Goal: Transaction & Acquisition: Purchase product/service

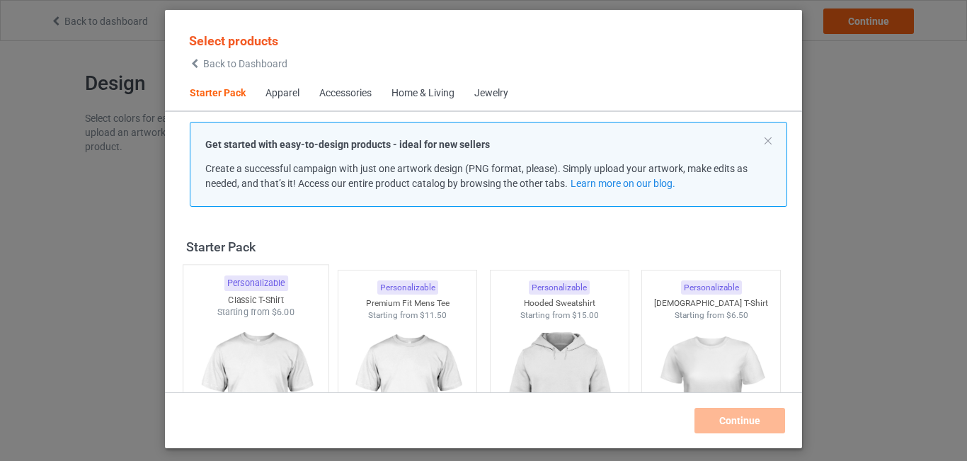
click at [281, 369] on img at bounding box center [255, 402] width 133 height 166
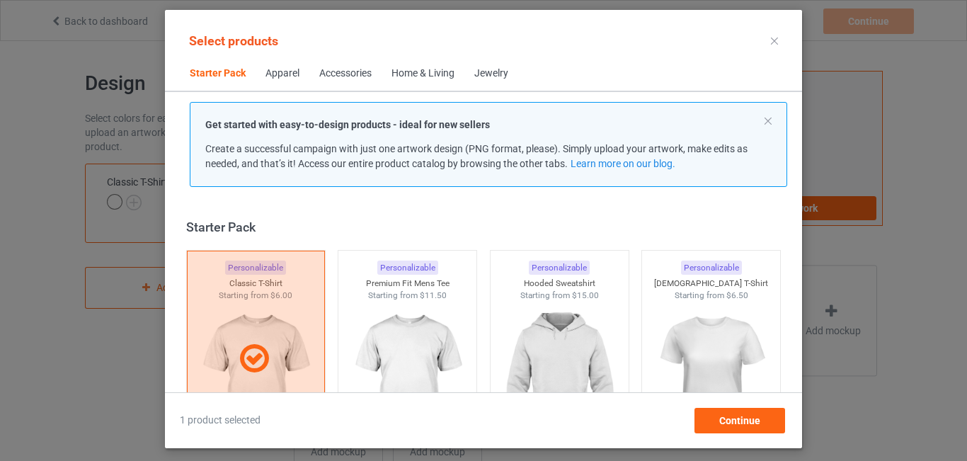
drag, startPoint x: 798, startPoint y: 237, endPoint x: 797, endPoint y: 253, distance: 16.3
click at [797, 253] on div "Select products Starter Pack Apparel Accessories Home & Living Jewelry Get star…" at bounding box center [483, 230] width 967 height 461
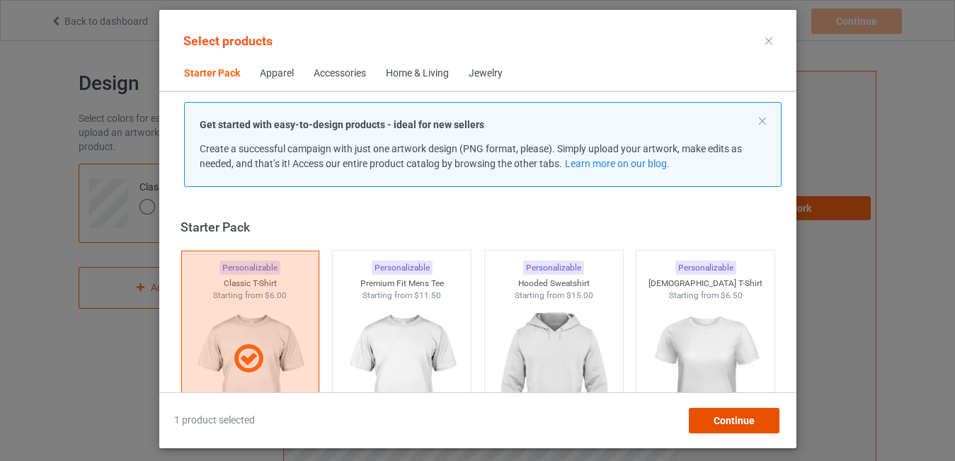
click at [727, 413] on div "Continue" at bounding box center [733, 420] width 91 height 25
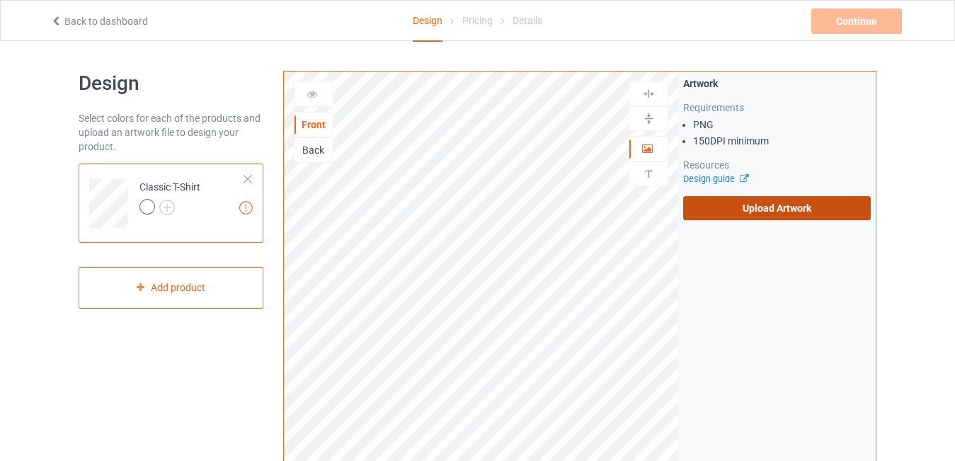
click at [768, 206] on label "Upload Artwork" at bounding box center [777, 208] width 188 height 24
click at [0, 0] on input "Upload Artwork" at bounding box center [0, 0] width 0 height 0
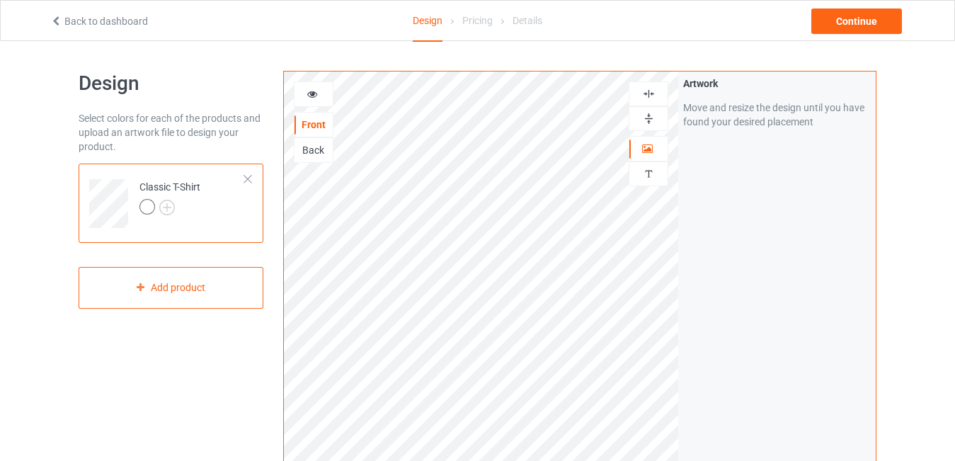
click at [750, 299] on div "Artwork Move and resize the design until you have found your desired placement" at bounding box center [777, 341] width 198 height 538
click at [652, 92] on img at bounding box center [648, 93] width 13 height 13
click at [654, 115] on img at bounding box center [648, 118] width 13 height 13
click at [731, 258] on div "Artwork Move and resize the design until you have found your desired placement" at bounding box center [777, 341] width 198 height 538
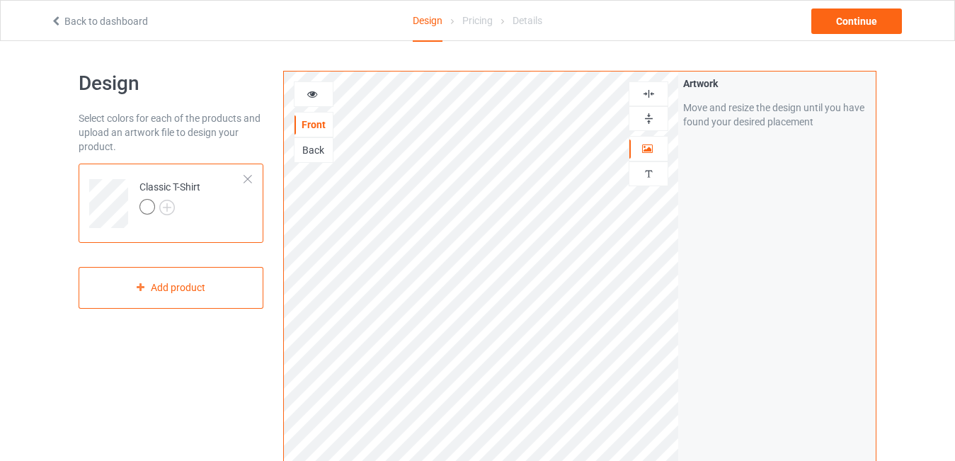
click at [731, 258] on div "Artwork Move and resize the design until you have found your desired placement" at bounding box center [777, 341] width 198 height 538
click at [736, 285] on div "Artwork Move and resize the design until you have found your desired placement" at bounding box center [777, 341] width 198 height 538
click at [650, 91] on img at bounding box center [648, 93] width 13 height 13
click at [649, 95] on img at bounding box center [648, 93] width 13 height 13
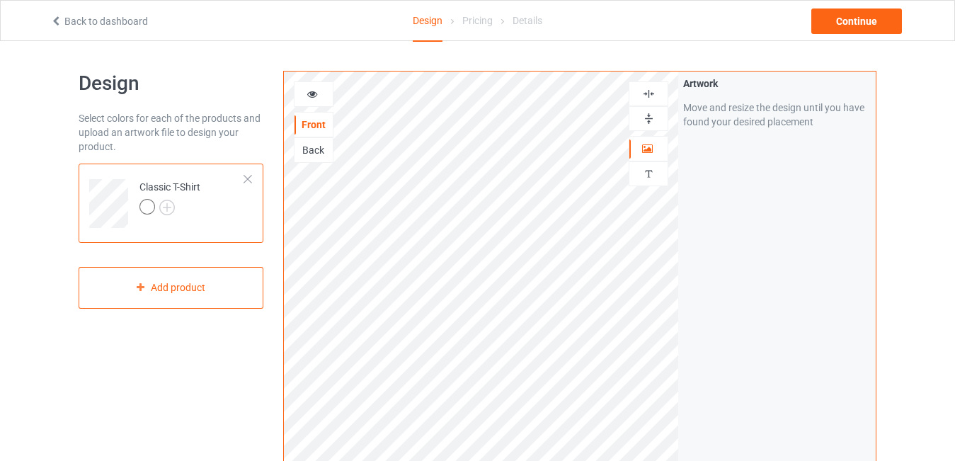
click at [651, 123] on img at bounding box center [648, 118] width 13 height 13
click at [169, 203] on img at bounding box center [167, 208] width 16 height 16
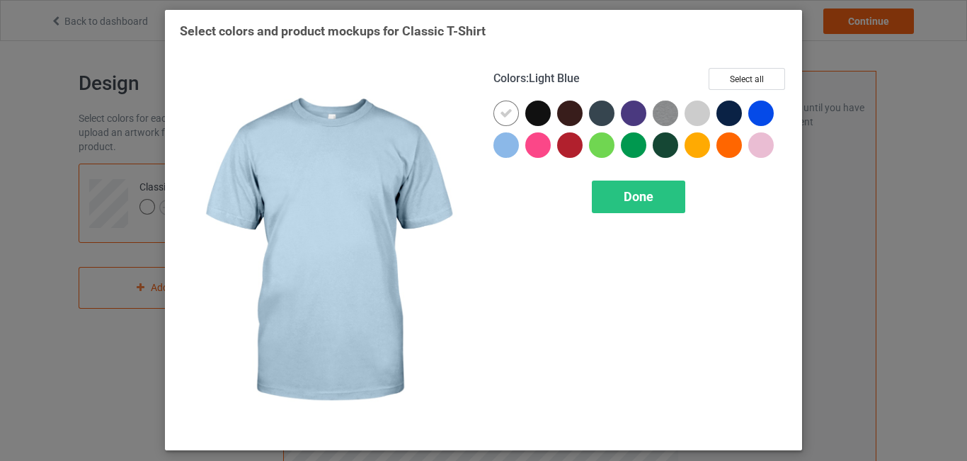
click at [507, 152] on div at bounding box center [506, 144] width 25 height 25
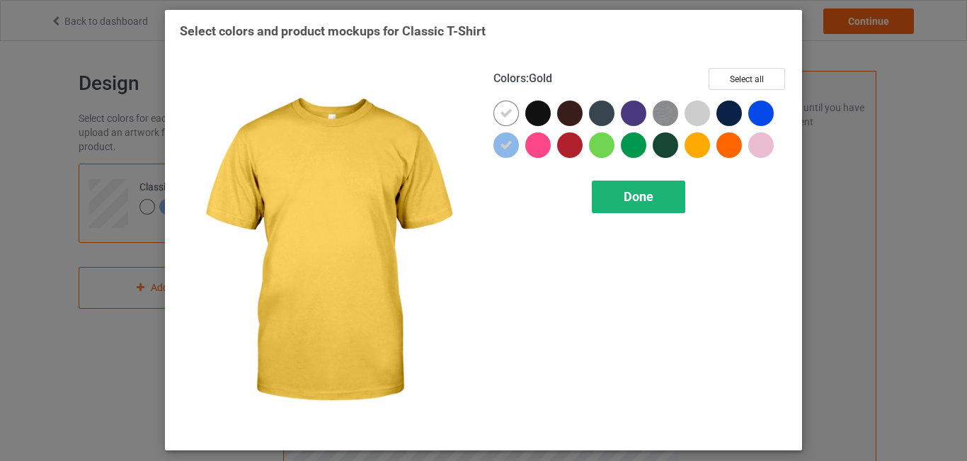
click at [638, 196] on span "Done" at bounding box center [639, 196] width 30 height 15
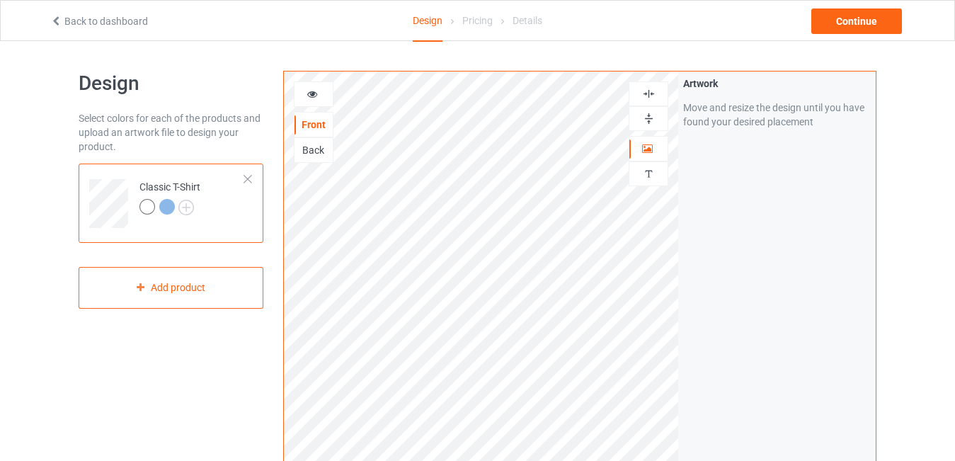
click at [146, 208] on div at bounding box center [148, 207] width 16 height 16
click at [317, 93] on icon at bounding box center [313, 92] width 12 height 10
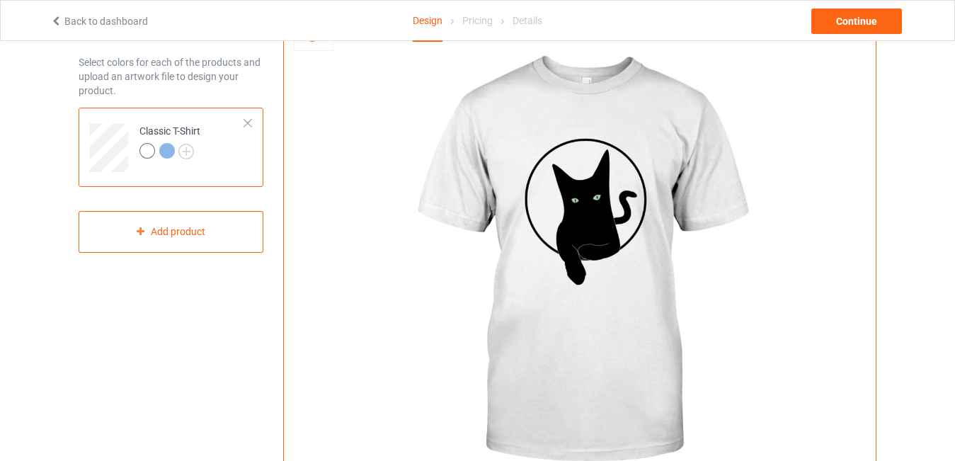
scroll to position [57, 0]
click at [164, 147] on div at bounding box center [167, 150] width 16 height 16
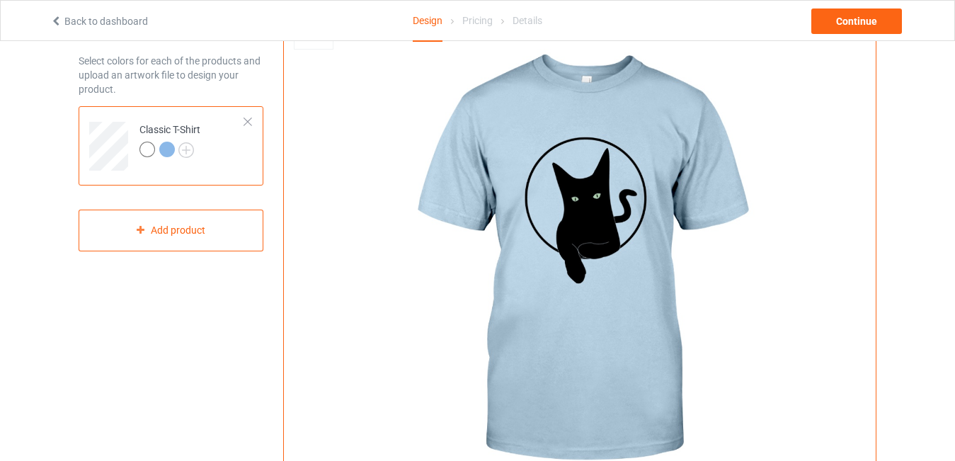
click at [147, 149] on div at bounding box center [148, 150] width 16 height 16
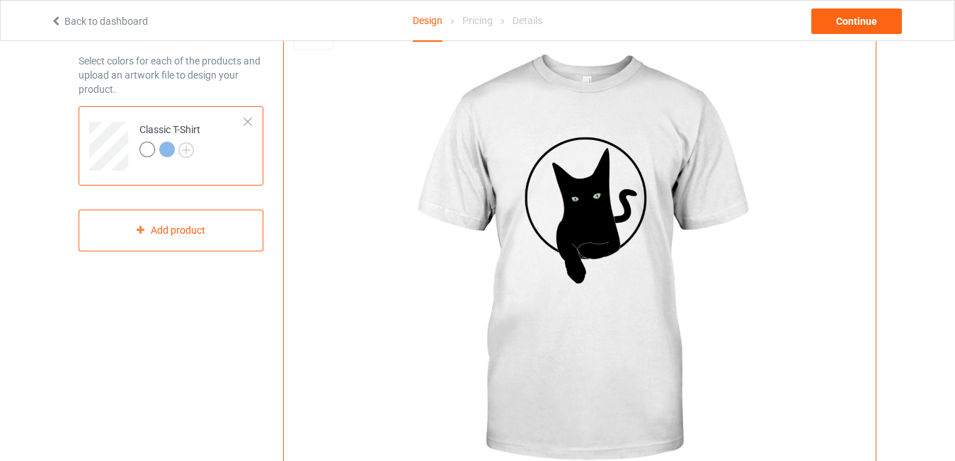
click at [583, 205] on img at bounding box center [579, 260] width 394 height 493
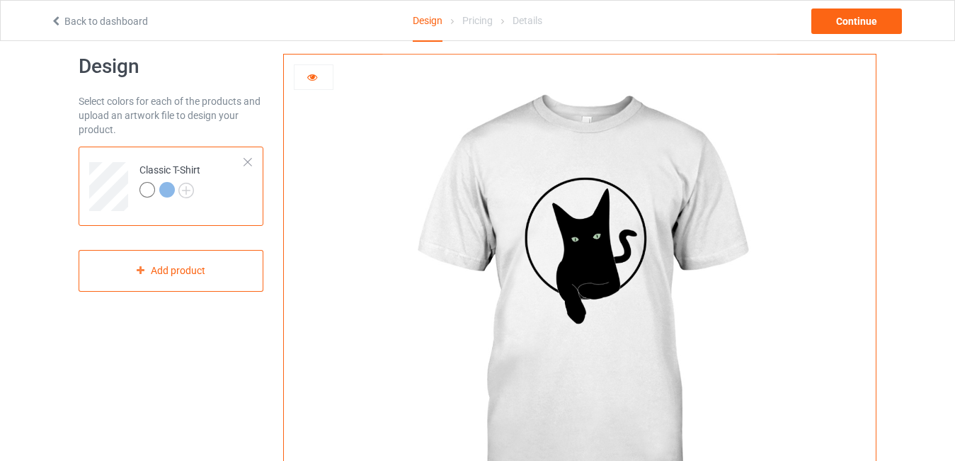
scroll to position [14, 0]
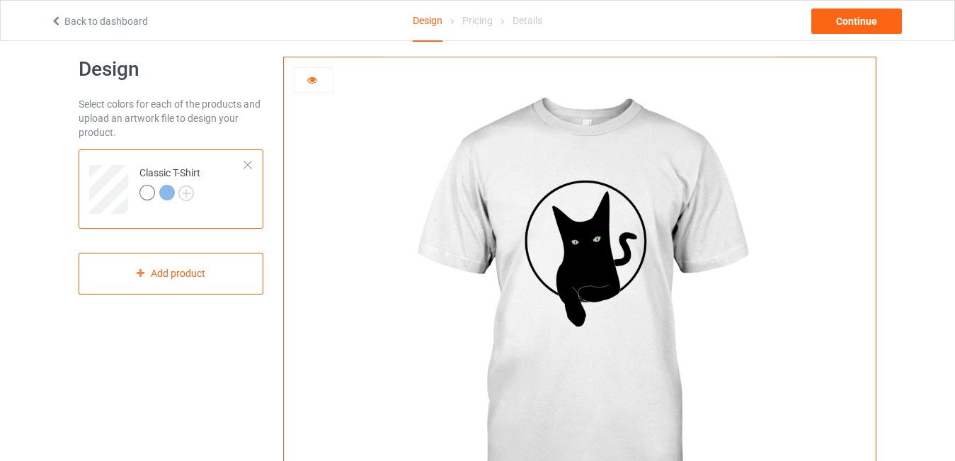
click at [316, 81] on icon at bounding box center [313, 78] width 12 height 10
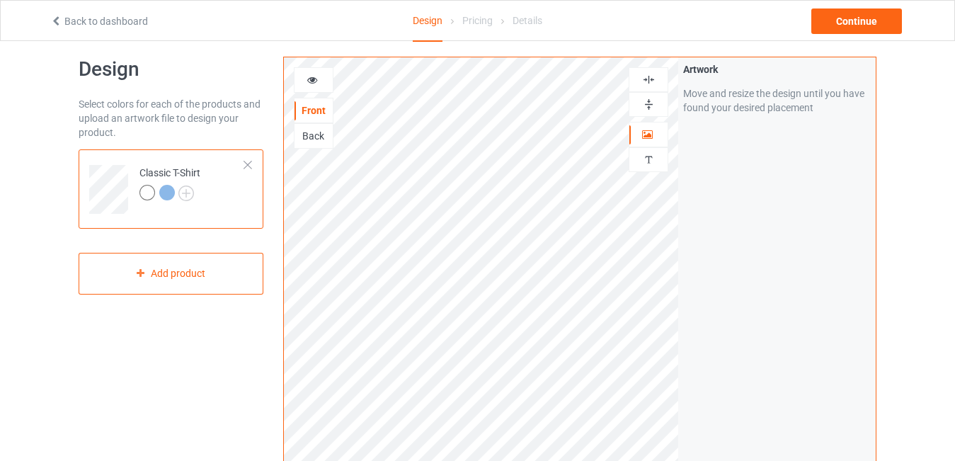
click at [651, 76] on img at bounding box center [648, 79] width 13 height 13
click at [649, 101] on img at bounding box center [648, 104] width 13 height 13
click at [309, 77] on icon at bounding box center [313, 78] width 12 height 10
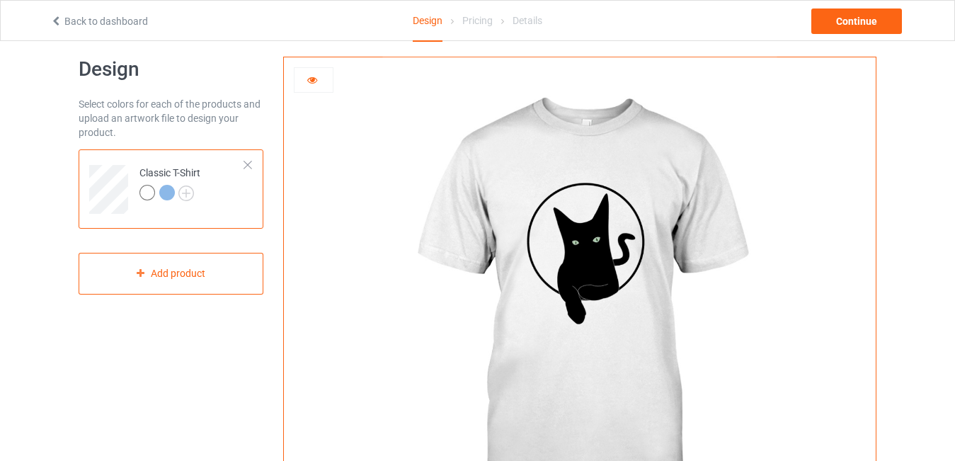
click at [309, 77] on icon at bounding box center [313, 78] width 12 height 10
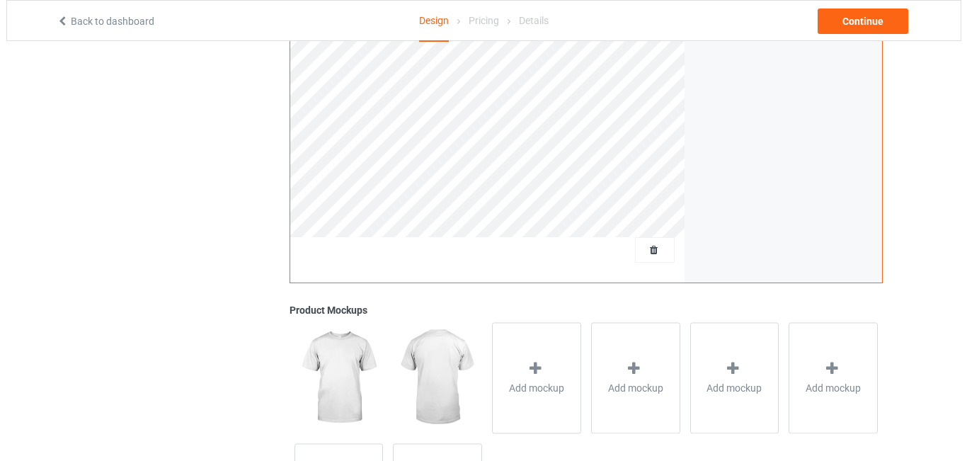
scroll to position [333, 0]
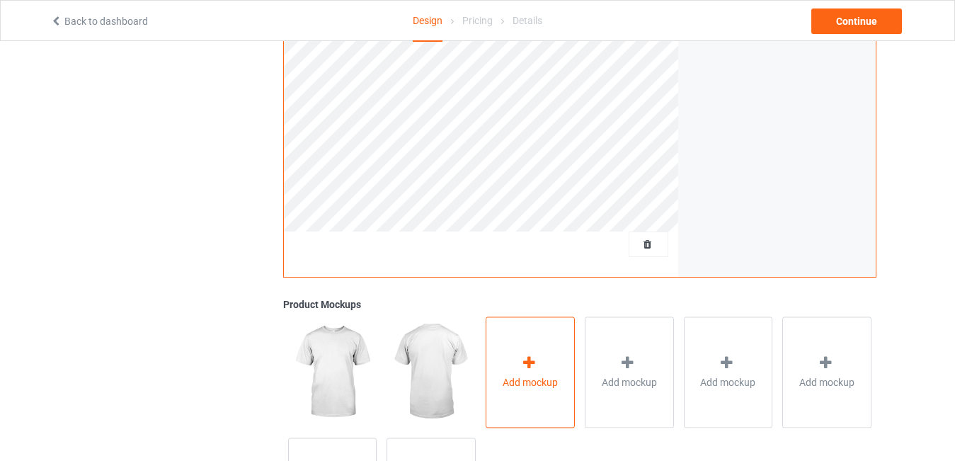
click at [504, 368] on div "Add mockup" at bounding box center [530, 372] width 89 height 111
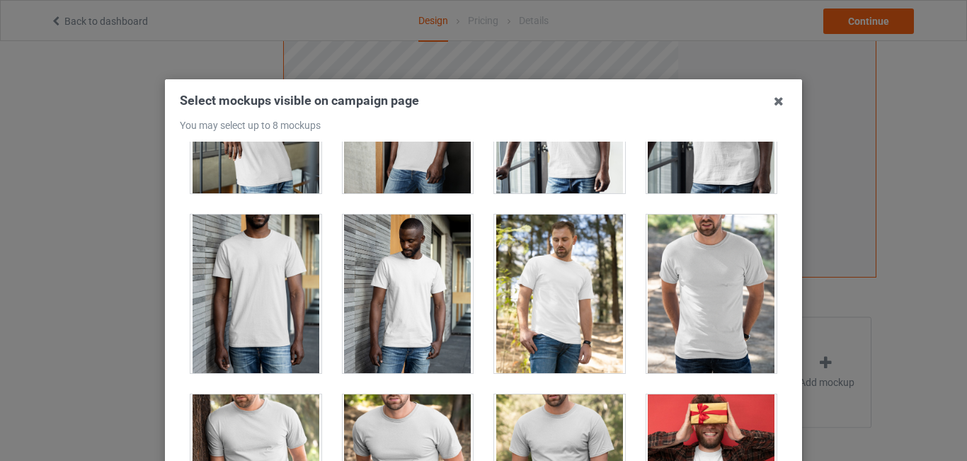
scroll to position [1685, 0]
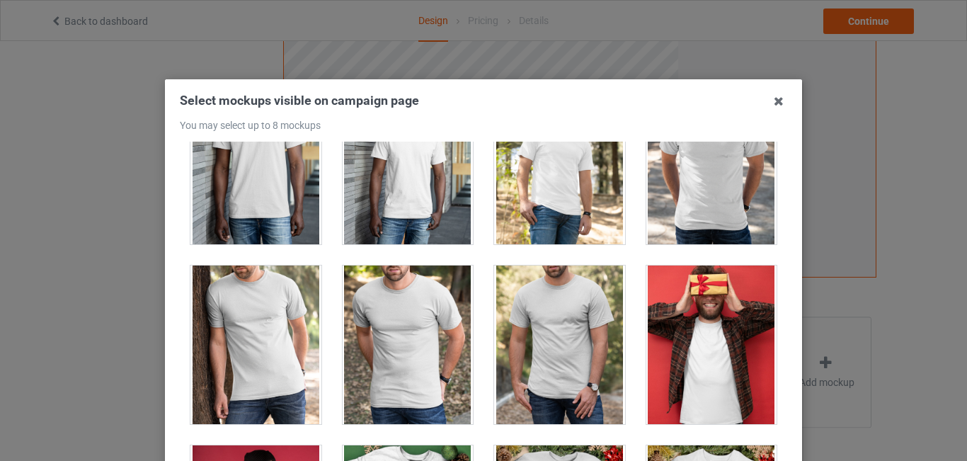
click at [343, 328] on div at bounding box center [408, 345] width 131 height 159
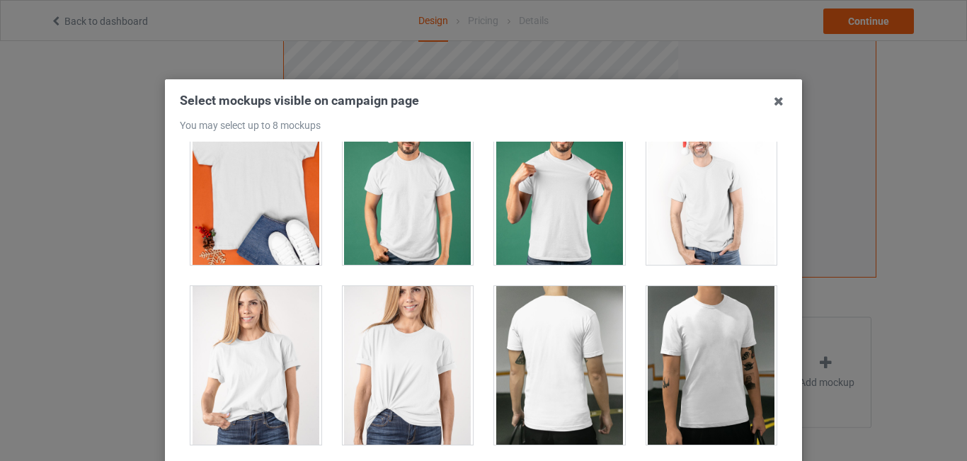
scroll to position [2074, 0]
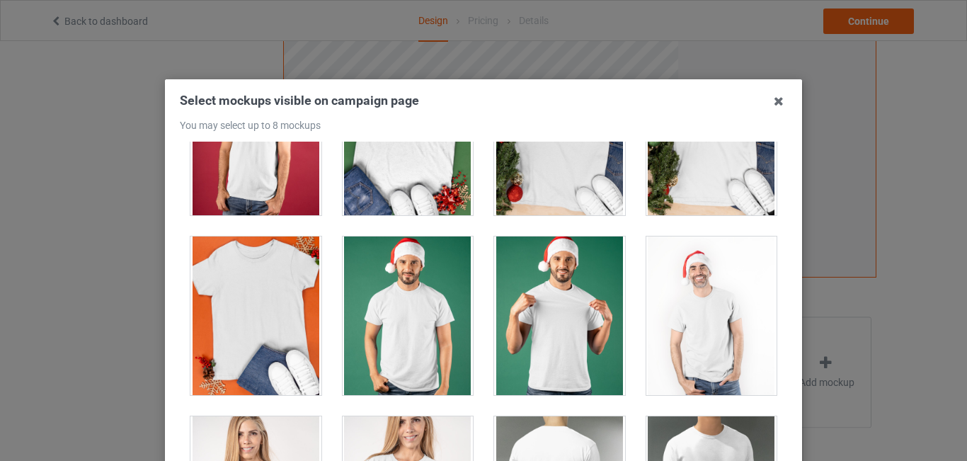
click at [702, 321] on div at bounding box center [712, 316] width 131 height 159
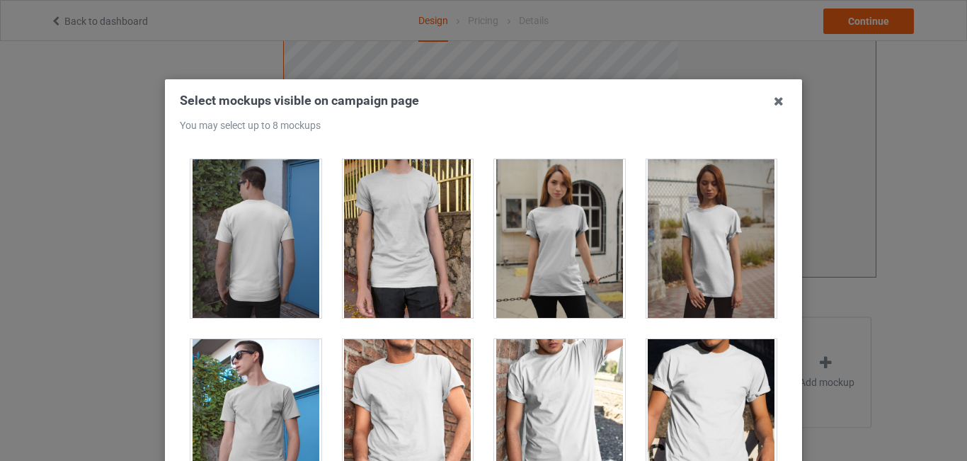
scroll to position [0, 0]
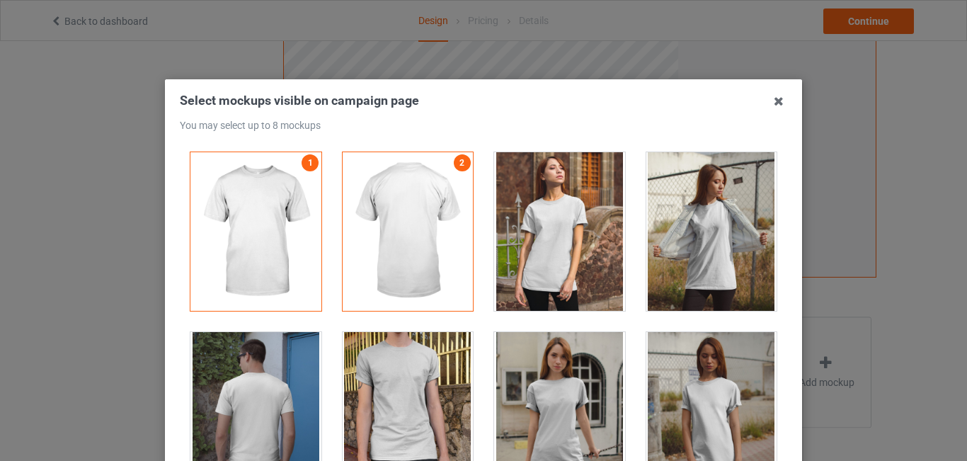
click at [435, 162] on div at bounding box center [408, 231] width 131 height 159
click at [454, 160] on link "2" at bounding box center [462, 162] width 17 height 17
click at [302, 162] on link "1" at bounding box center [310, 162] width 17 height 17
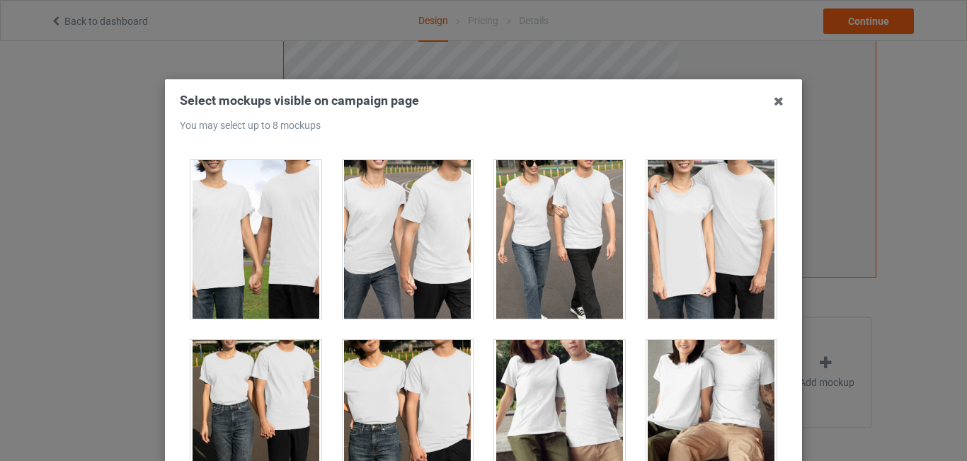
scroll to position [4711, 0]
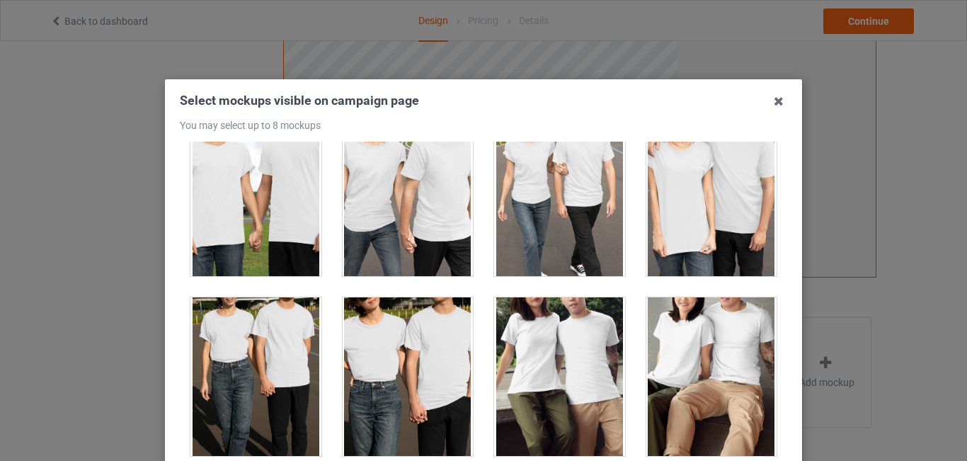
click at [244, 389] on div at bounding box center [255, 376] width 131 height 159
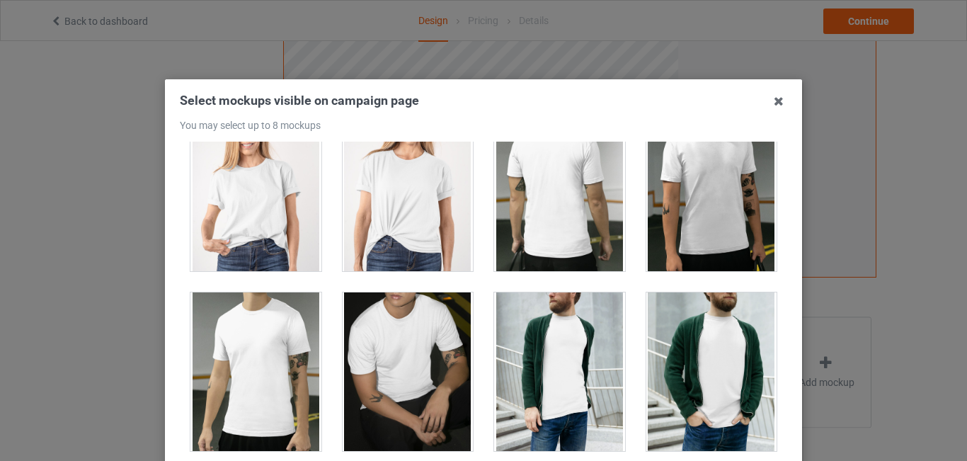
scroll to position [2334, 0]
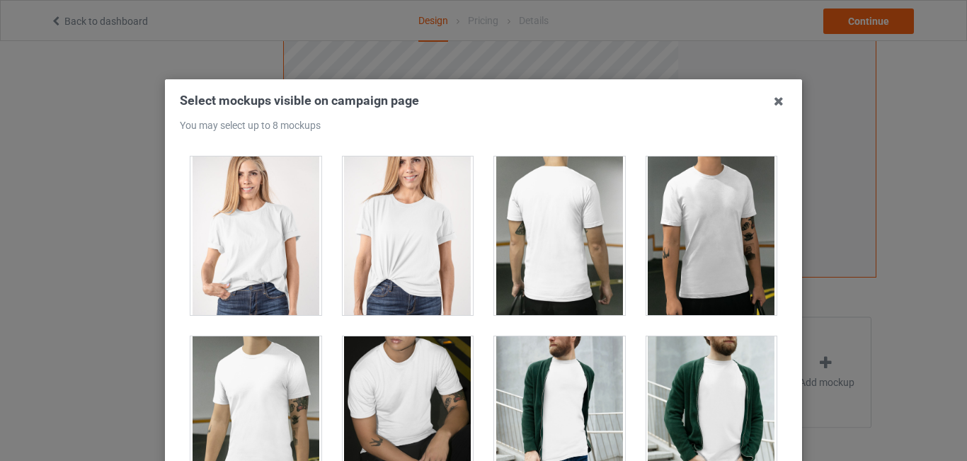
click at [417, 252] on div at bounding box center [408, 235] width 131 height 159
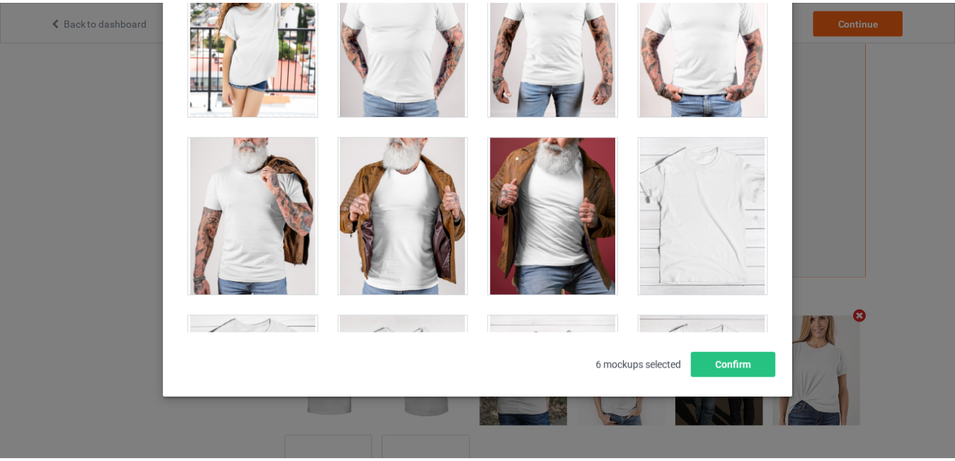
scroll to position [181, 0]
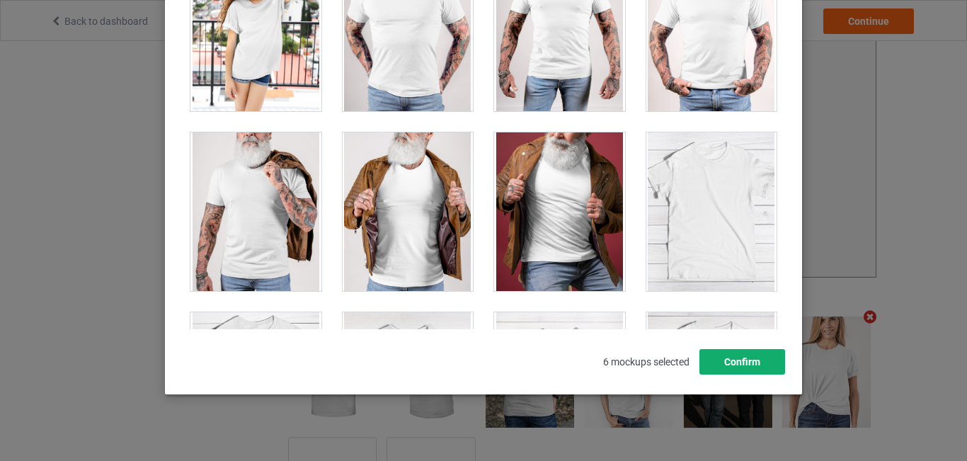
click at [739, 361] on button "Confirm" at bounding box center [743, 361] width 86 height 25
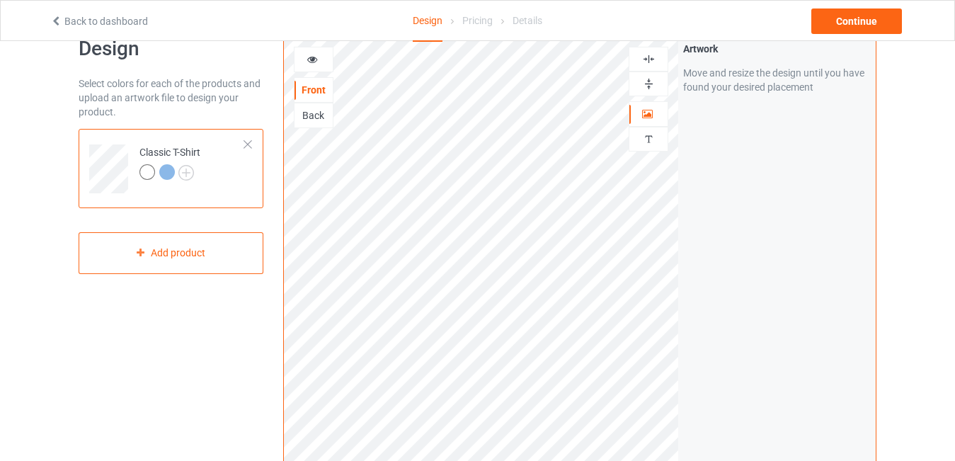
scroll to position [30, 0]
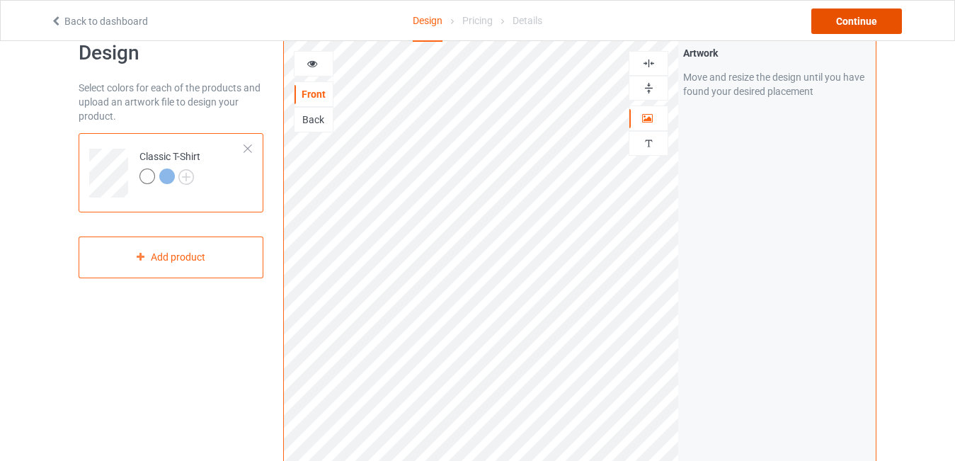
click at [873, 18] on div "Continue" at bounding box center [857, 20] width 91 height 25
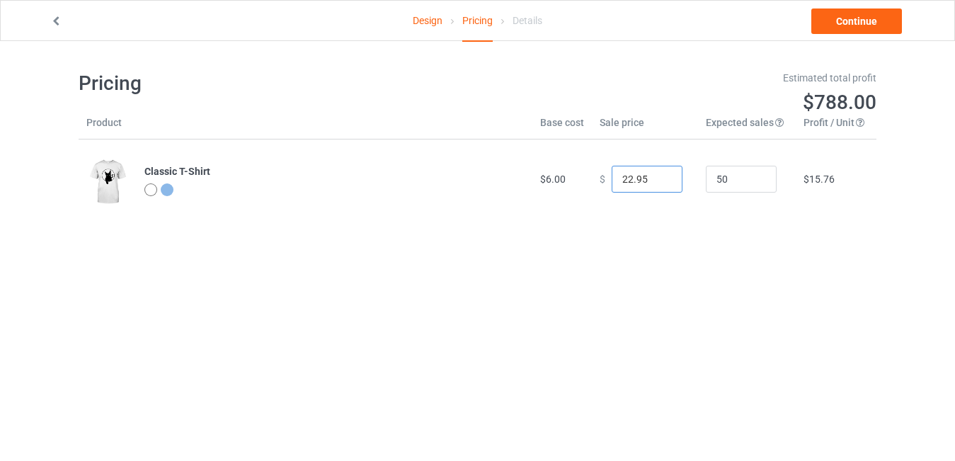
drag, startPoint x: 625, startPoint y: 178, endPoint x: 616, endPoint y: 178, distance: 9.2
click at [616, 178] on input "22.95" at bounding box center [647, 179] width 71 height 27
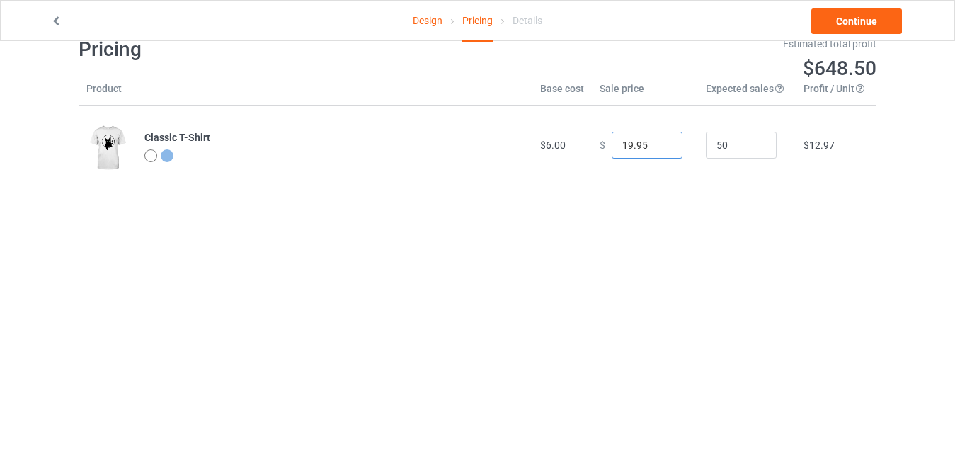
scroll to position [41, 0]
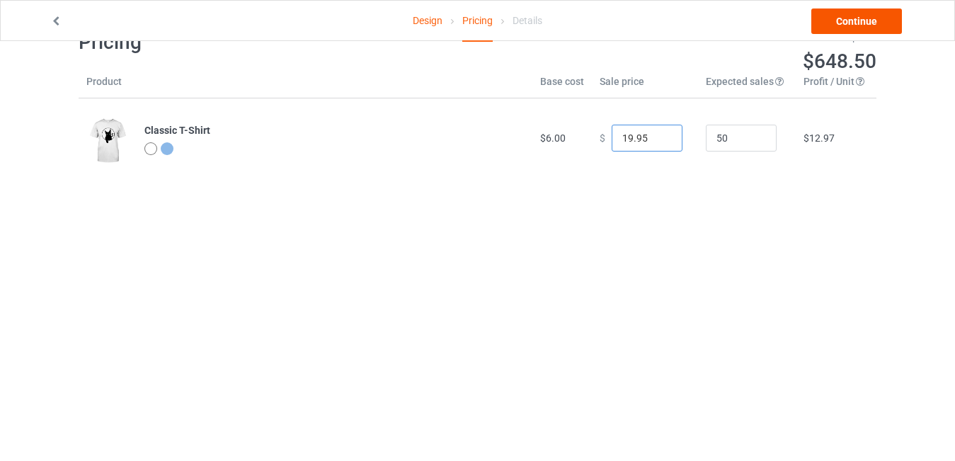
type input "19.95"
click at [869, 20] on link "Continue" at bounding box center [857, 20] width 91 height 25
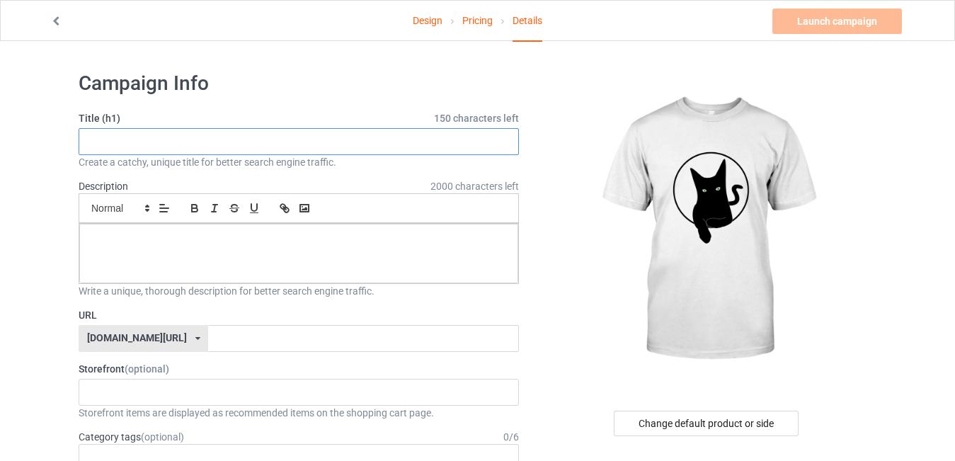
click at [183, 143] on input "text" at bounding box center [299, 141] width 440 height 27
type input "Cat t-shirt"
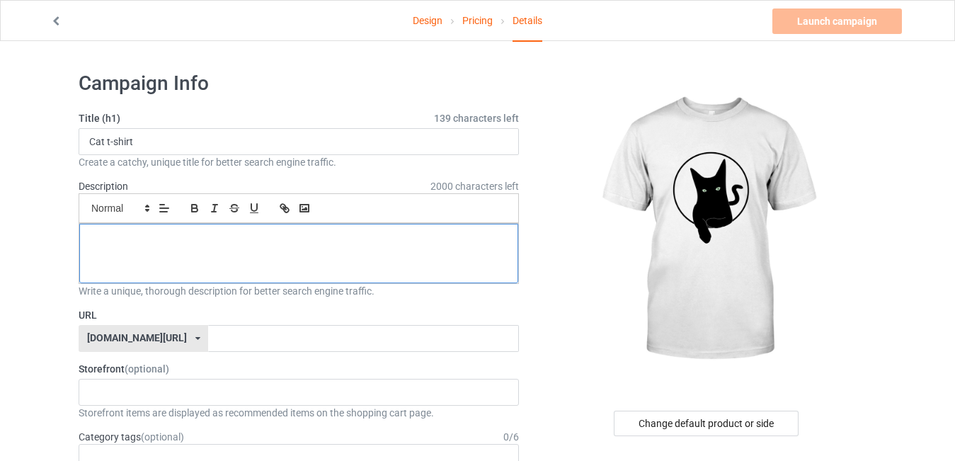
click at [267, 263] on div at bounding box center [298, 253] width 439 height 59
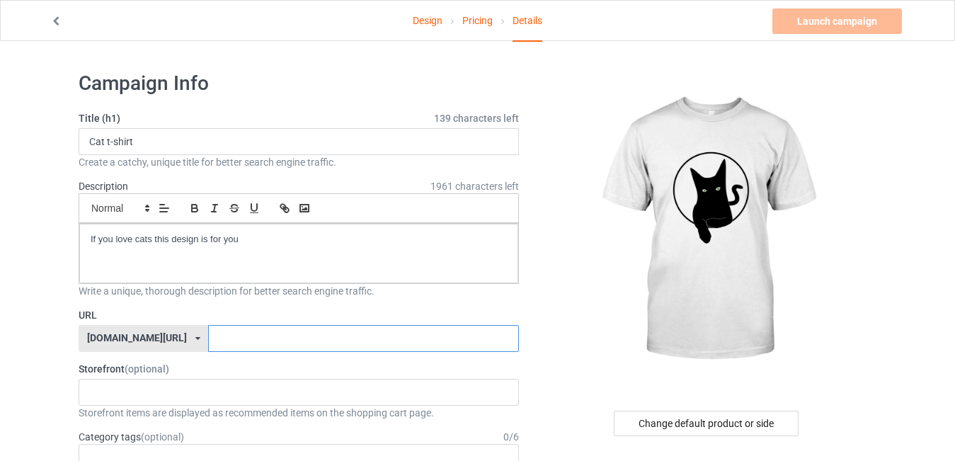
click at [211, 336] on input "text" at bounding box center [363, 338] width 310 height 27
click at [211, 336] on input "c" at bounding box center [363, 338] width 310 height 27
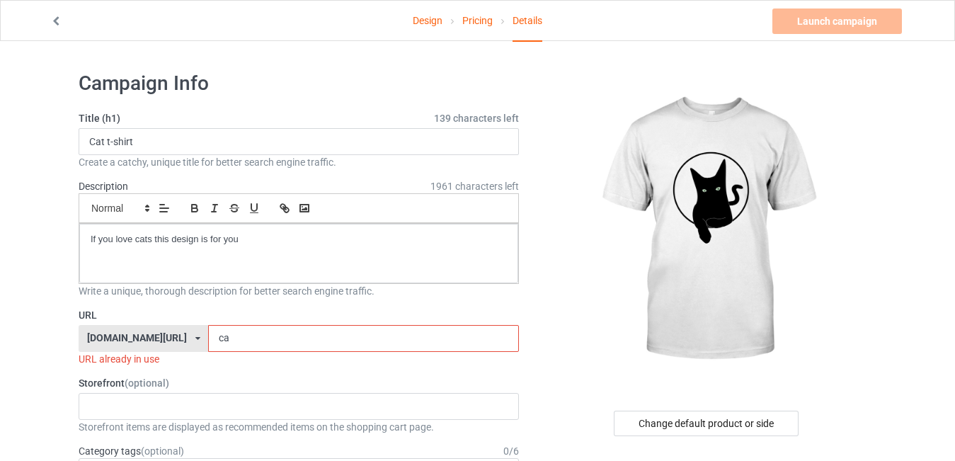
type input "c"
click at [208, 340] on input "black cats" at bounding box center [363, 338] width 310 height 27
click at [208, 336] on input "blac cats" at bounding box center [363, 338] width 310 height 27
click at [208, 337] on input "blac cats" at bounding box center [363, 338] width 310 height 27
click at [222, 338] on input "blackcats" at bounding box center [363, 338] width 310 height 27
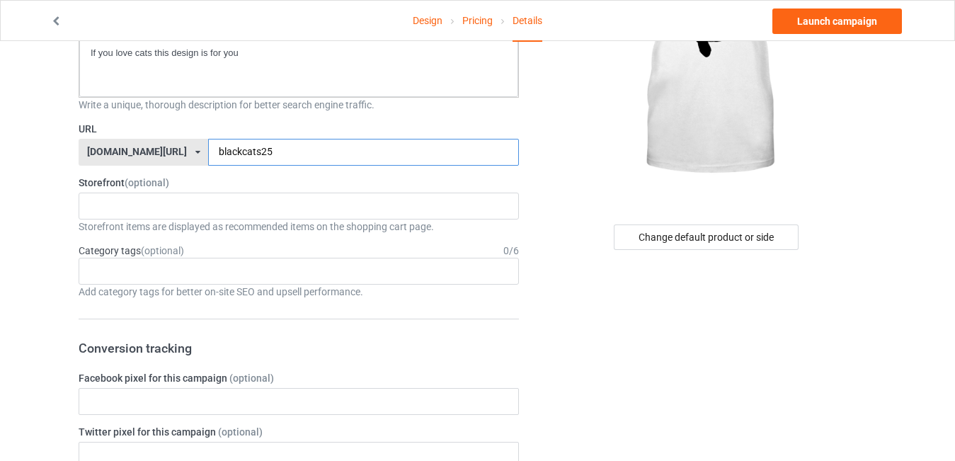
scroll to position [191, 0]
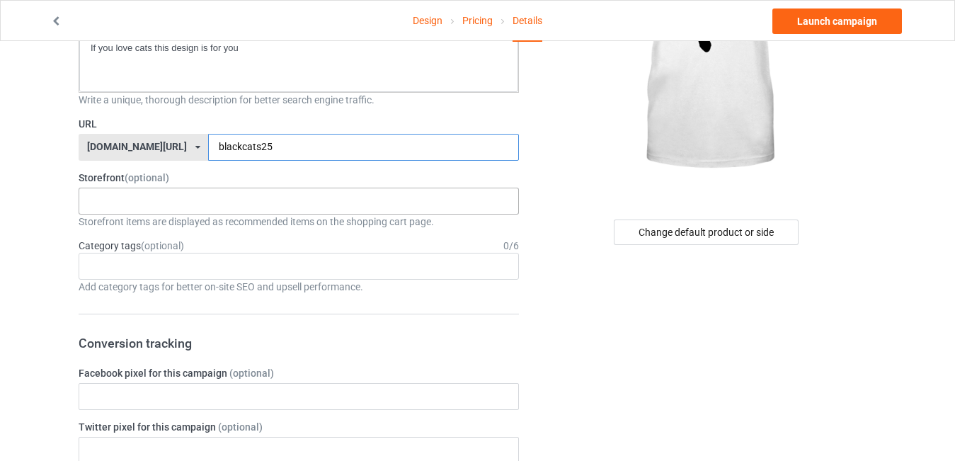
type input "blackcats25"
click at [426, 198] on div "No result found" at bounding box center [299, 201] width 440 height 27
click at [424, 263] on div "Age > [DEMOGRAPHIC_DATA] > 1 Age > [DEMOGRAPHIC_DATA] Months > 1 Month Age > [D…" at bounding box center [299, 266] width 440 height 27
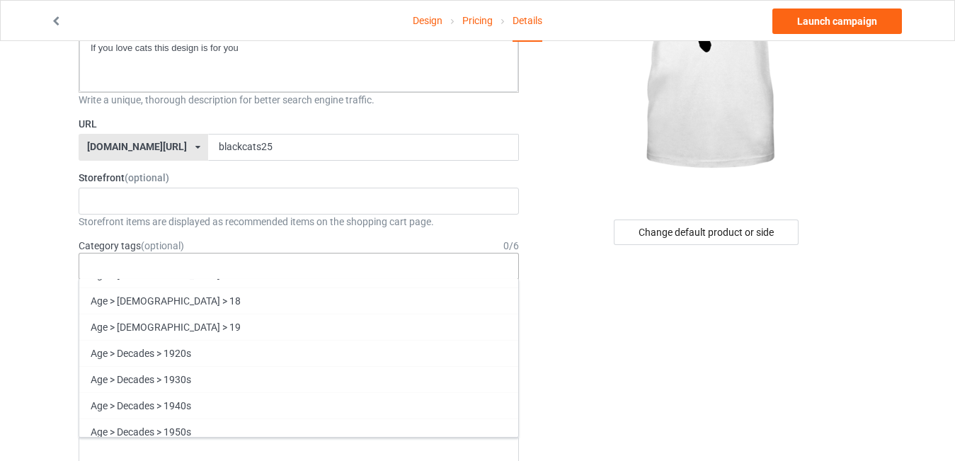
scroll to position [926, 0]
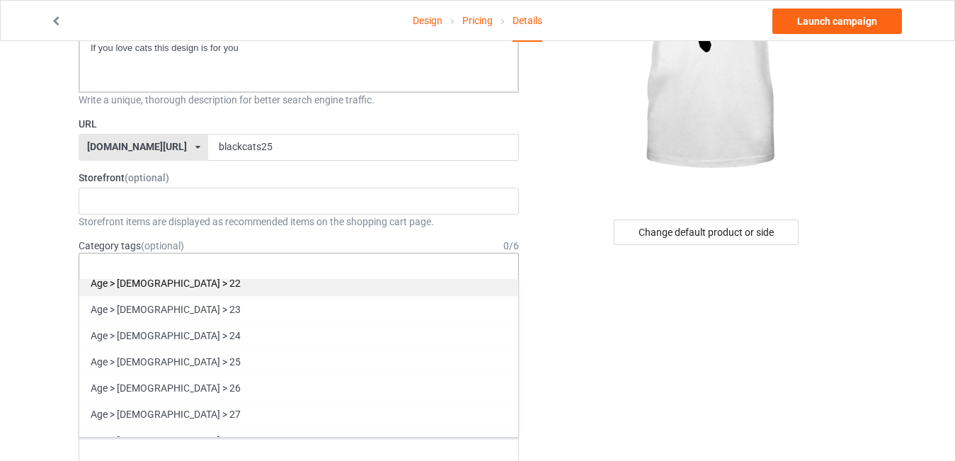
click at [130, 282] on div "Age > [DEMOGRAPHIC_DATA] > 22" at bounding box center [298, 283] width 439 height 26
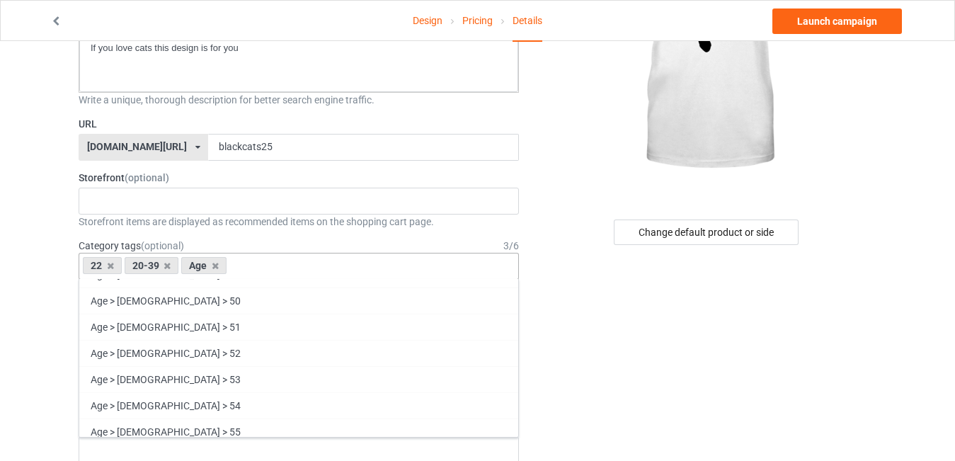
scroll to position [1337, 0]
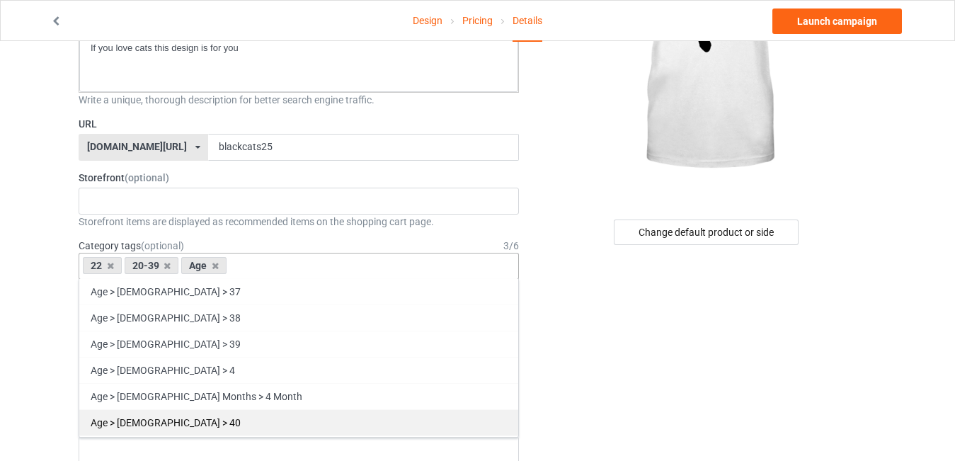
click at [145, 426] on div "Age > [DEMOGRAPHIC_DATA] > 40" at bounding box center [298, 422] width 439 height 26
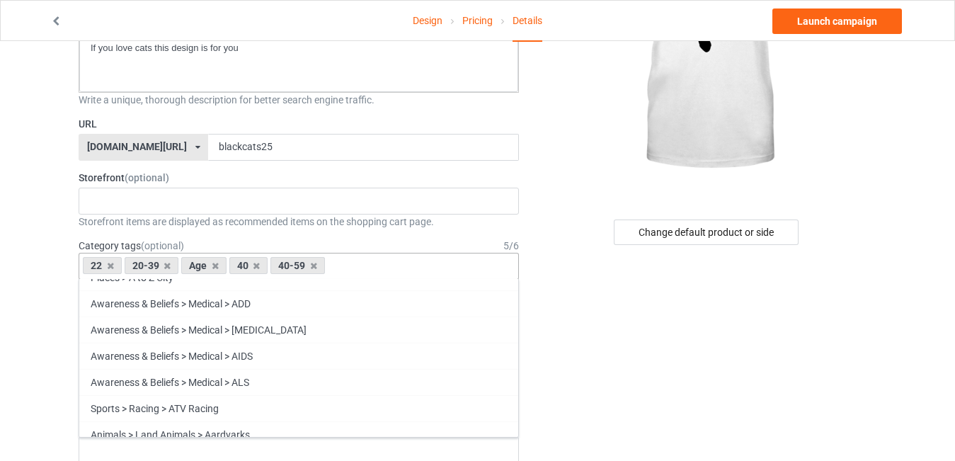
scroll to position [3423, 0]
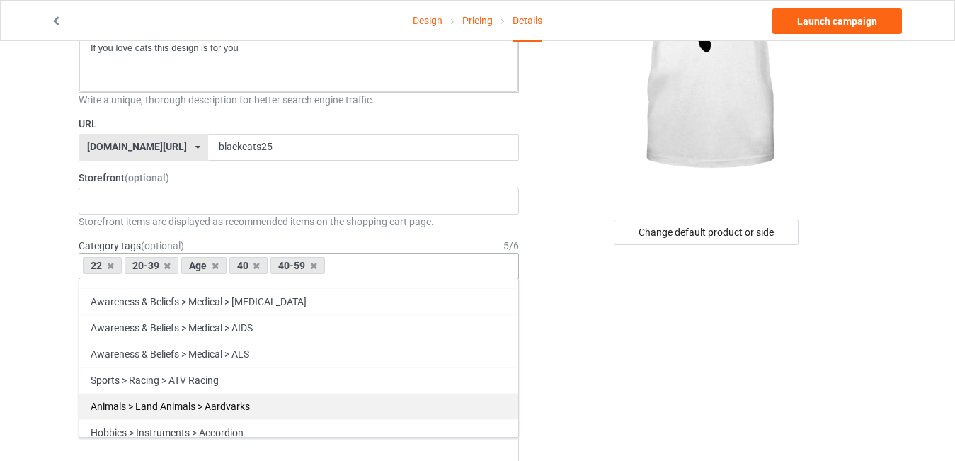
click at [239, 402] on div "Animals > Land Animals > Aardvarks" at bounding box center [298, 406] width 439 height 26
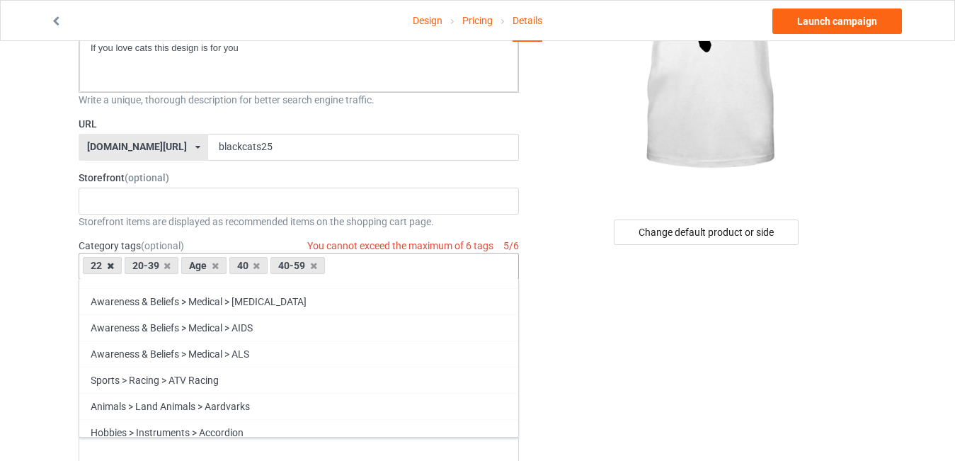
click at [108, 266] on icon at bounding box center [110, 265] width 7 height 9
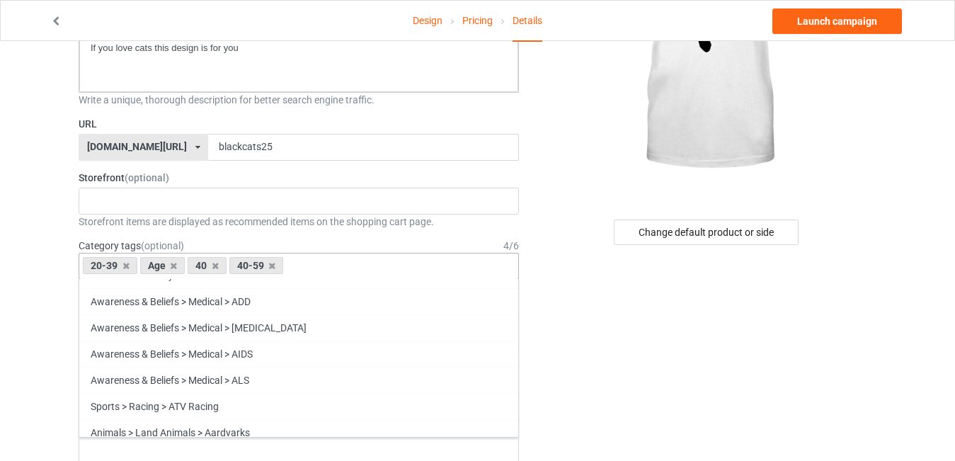
scroll to position [3449, 0]
click at [215, 264] on icon at bounding box center [215, 265] width 7 height 9
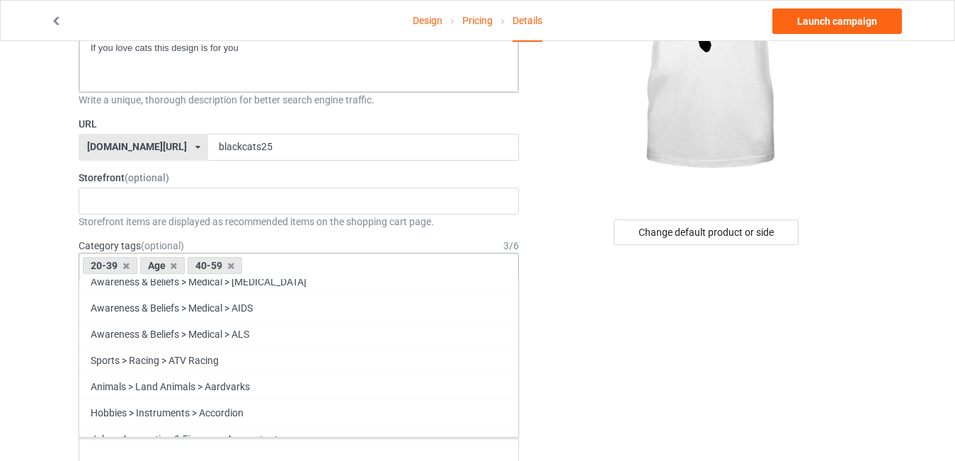
scroll to position [3504, 0]
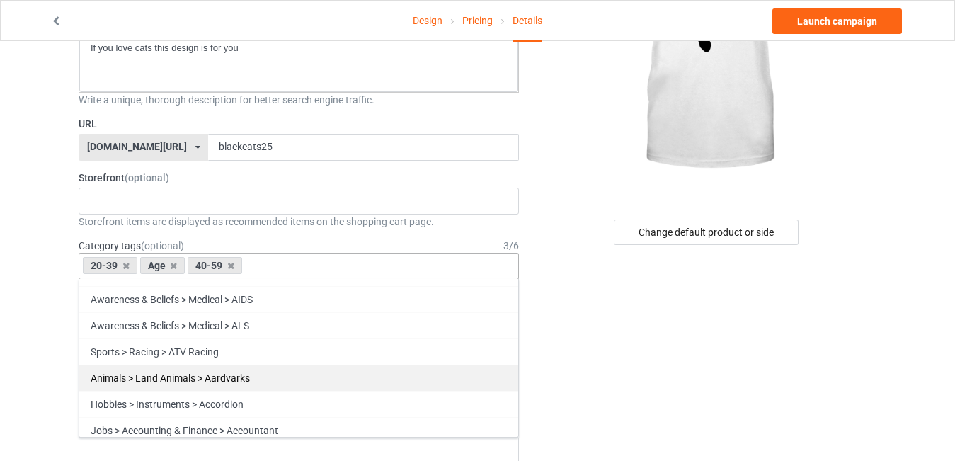
click at [227, 371] on div "Animals > Land Animals > Aardvarks" at bounding box center [298, 378] width 439 height 26
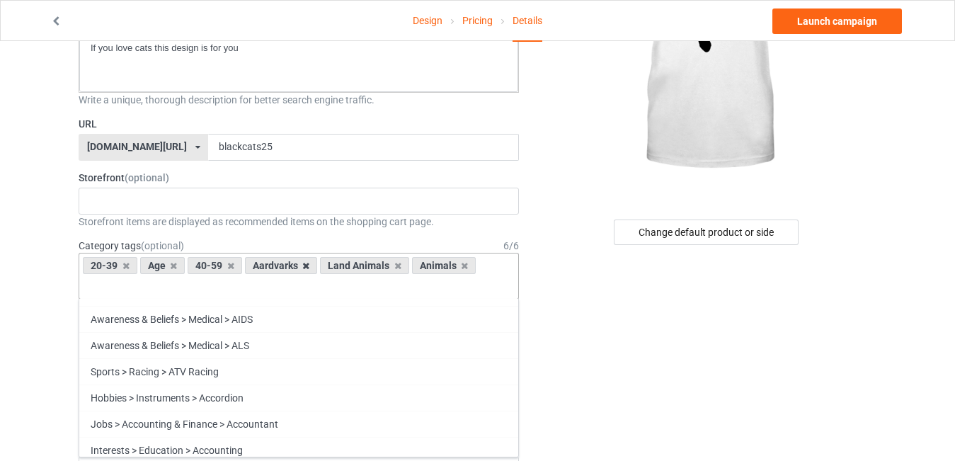
click at [307, 265] on icon at bounding box center [305, 265] width 7 height 9
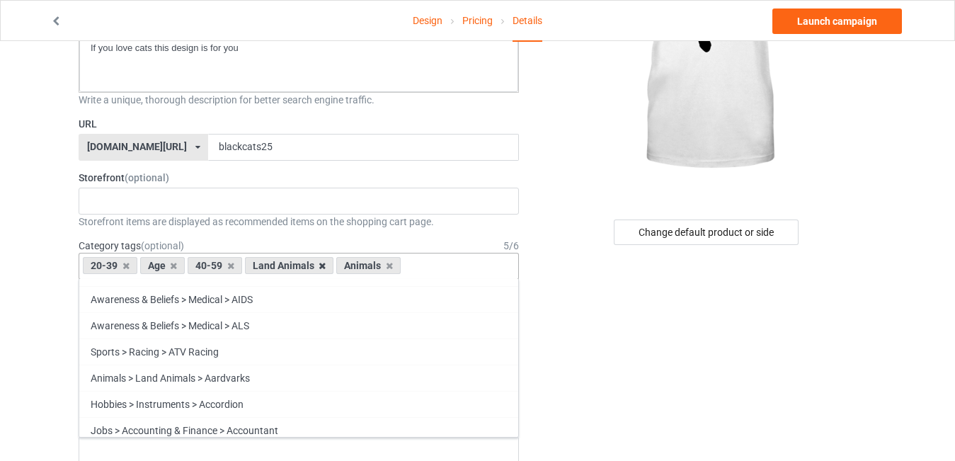
click at [321, 268] on icon at bounding box center [322, 265] width 7 height 9
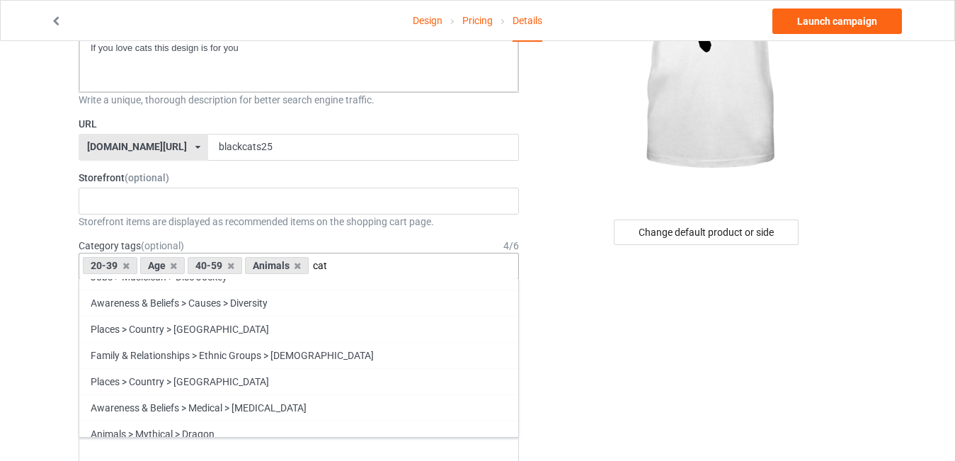
scroll to position [1938, 0]
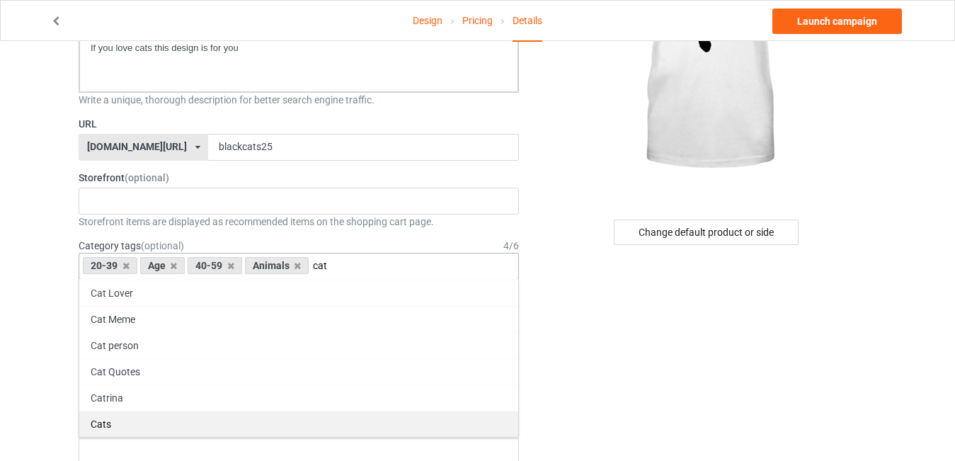
type input "cat"
click at [110, 423] on div "Cats" at bounding box center [298, 424] width 439 height 26
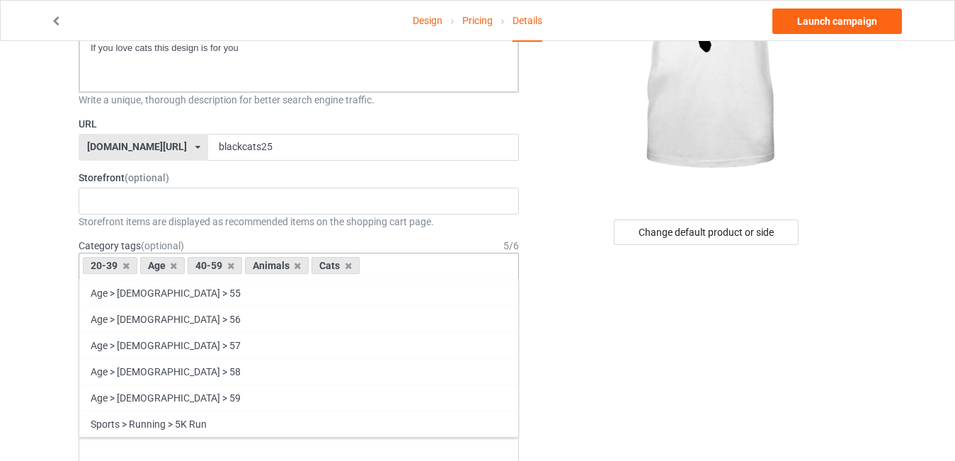
scroll to position [64245, 0]
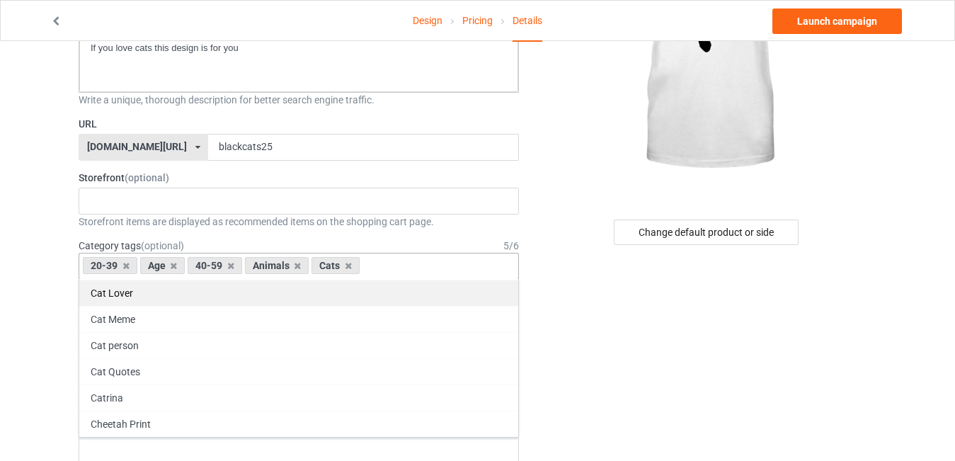
click at [112, 288] on div "Cat Lover" at bounding box center [298, 293] width 439 height 26
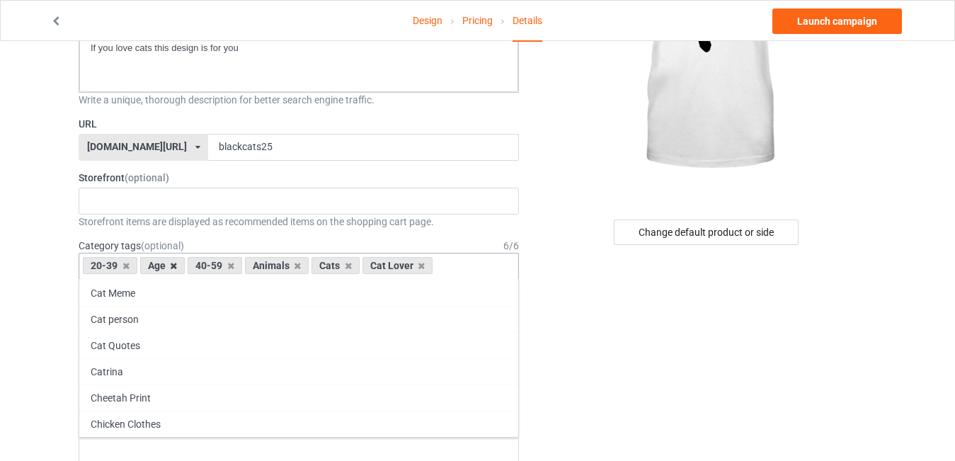
click at [173, 266] on icon at bounding box center [173, 265] width 7 height 9
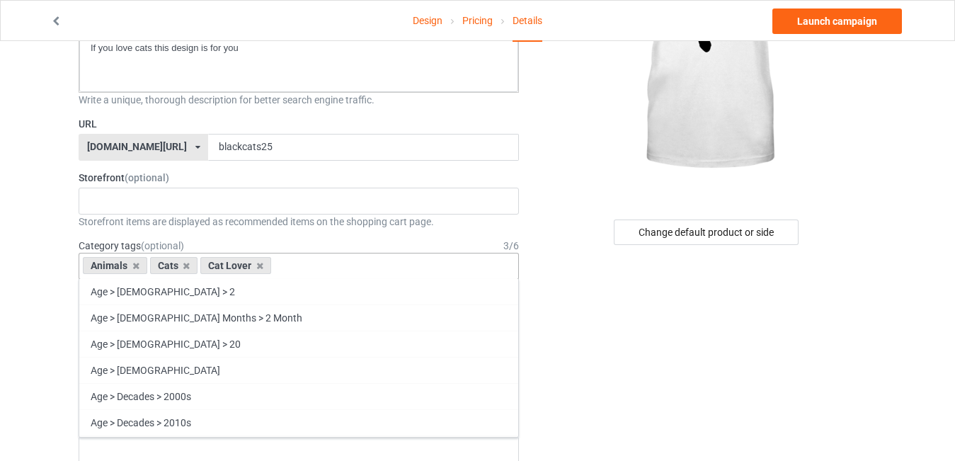
scroll to position [736, 0]
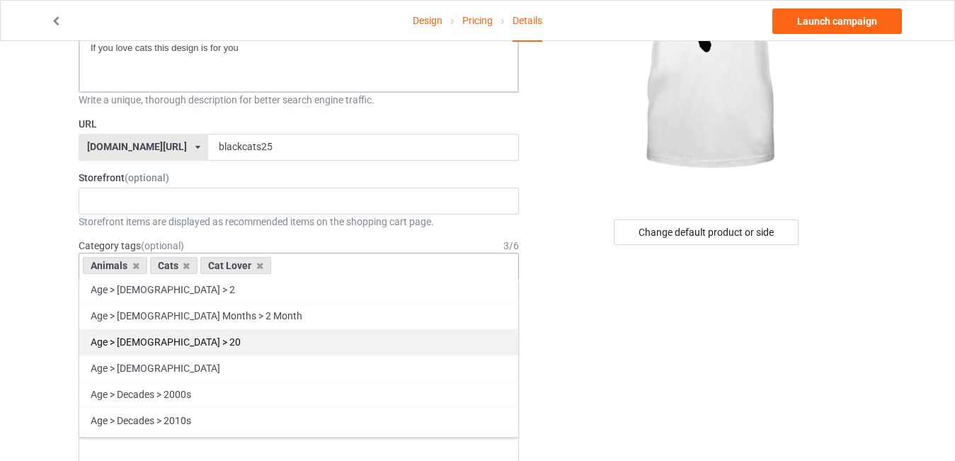
click at [171, 343] on div "Age > [DEMOGRAPHIC_DATA] > 20" at bounding box center [298, 342] width 439 height 26
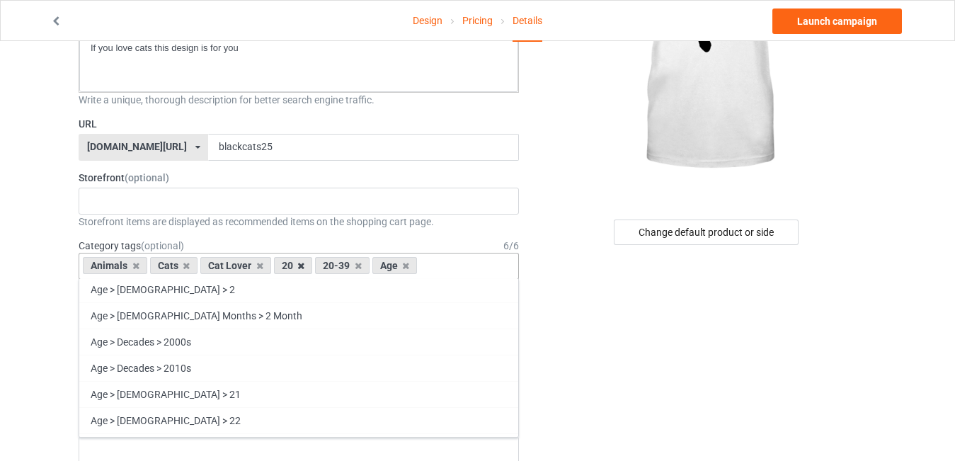
click at [300, 268] on icon at bounding box center [300, 265] width 7 height 9
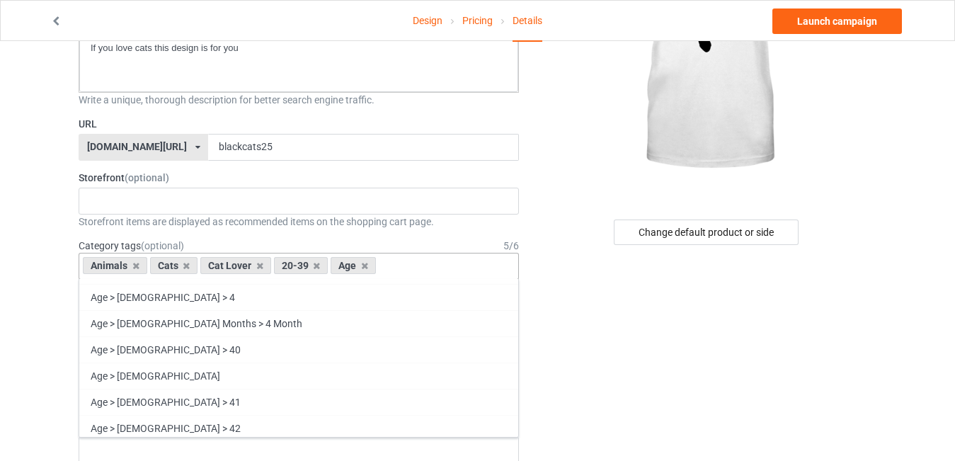
scroll to position [1445, 0]
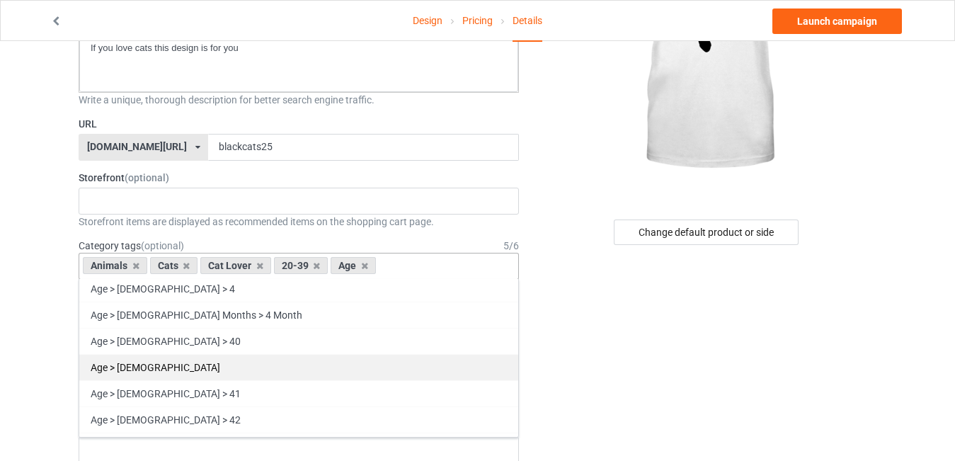
click at [126, 366] on div "Age > [DEMOGRAPHIC_DATA]" at bounding box center [298, 367] width 439 height 26
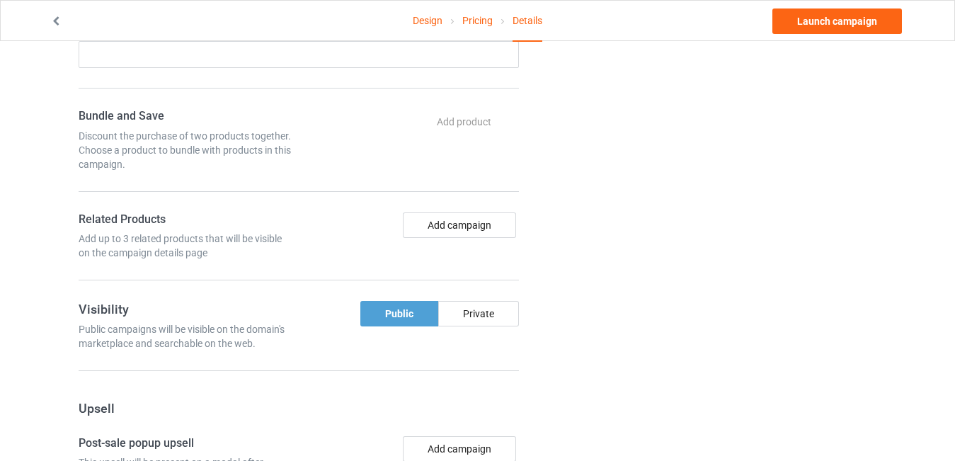
scroll to position [681, 0]
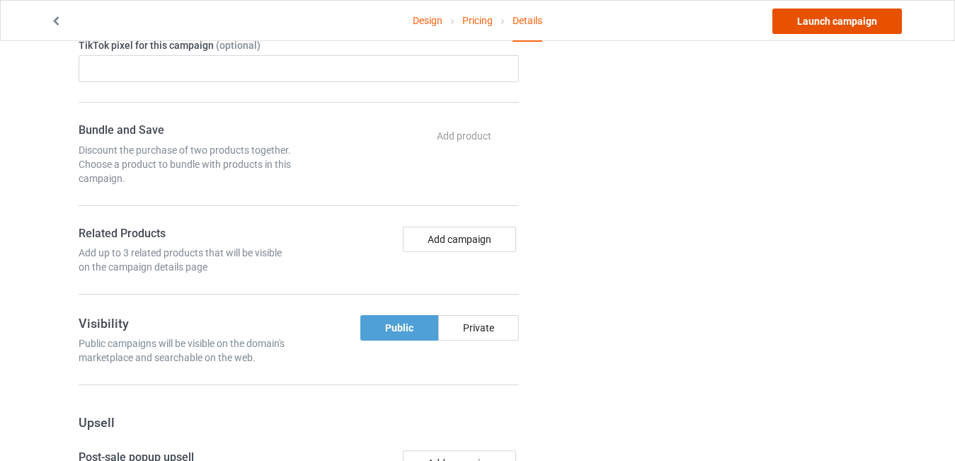
click at [855, 21] on link "Launch campaign" at bounding box center [838, 20] width 130 height 25
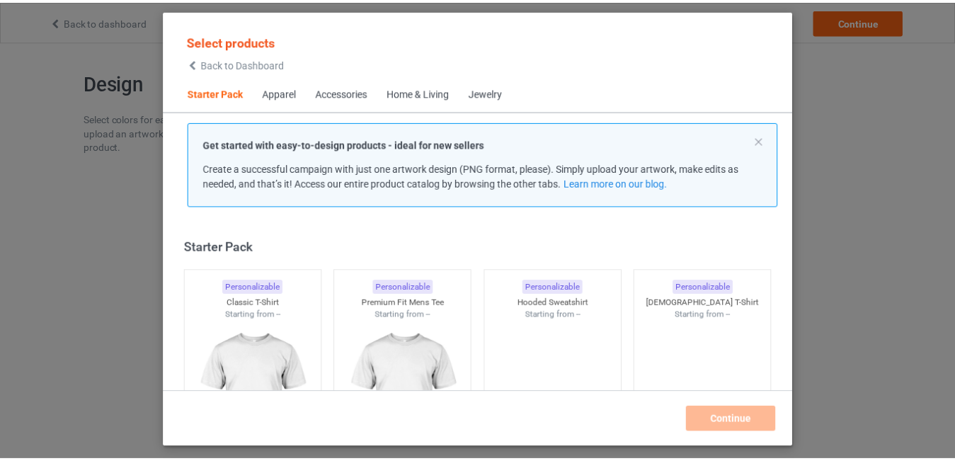
scroll to position [18, 0]
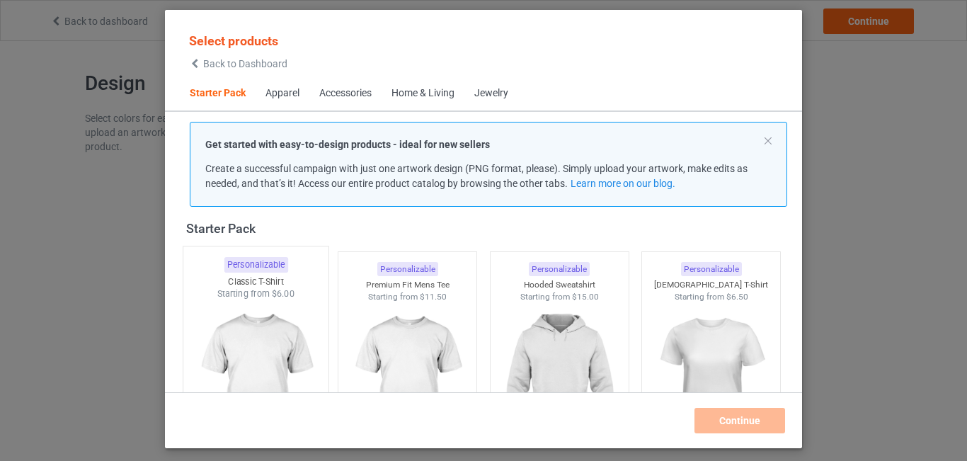
click at [254, 329] on img at bounding box center [255, 383] width 133 height 166
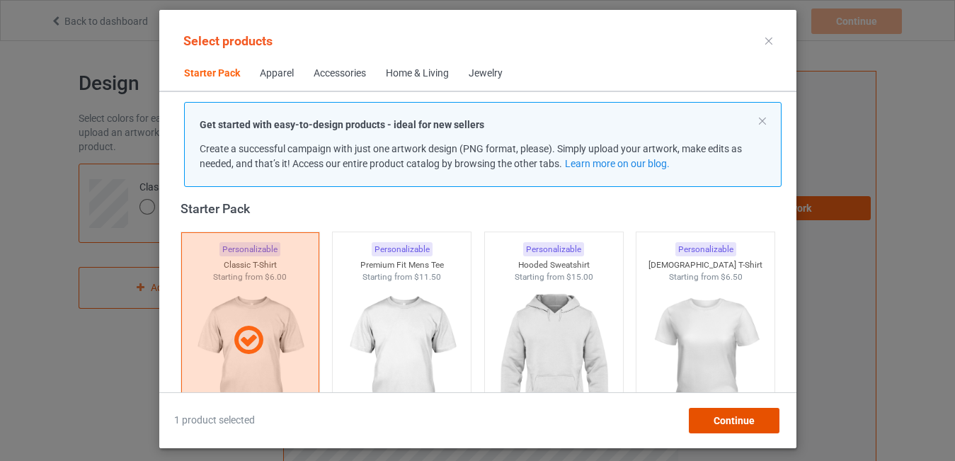
click at [722, 412] on div "Continue" at bounding box center [733, 420] width 91 height 25
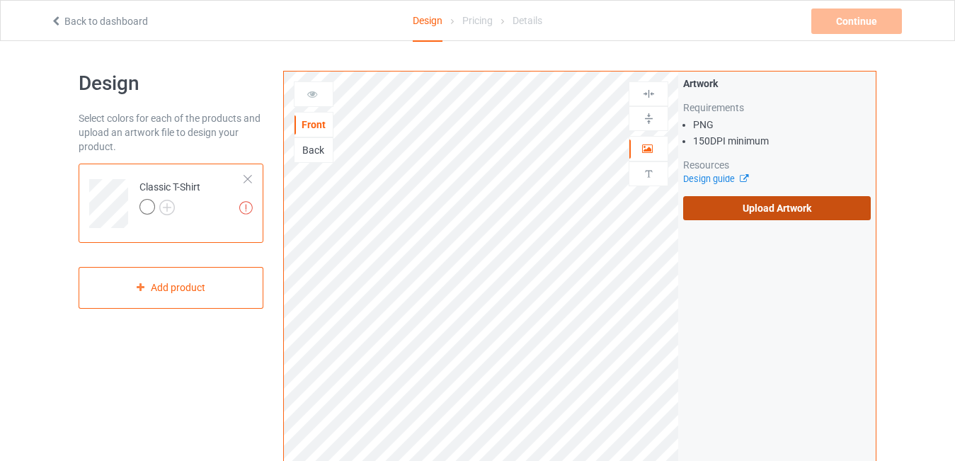
click at [761, 204] on label "Upload Artwork" at bounding box center [777, 208] width 188 height 24
click at [0, 0] on input "Upload Artwork" at bounding box center [0, 0] width 0 height 0
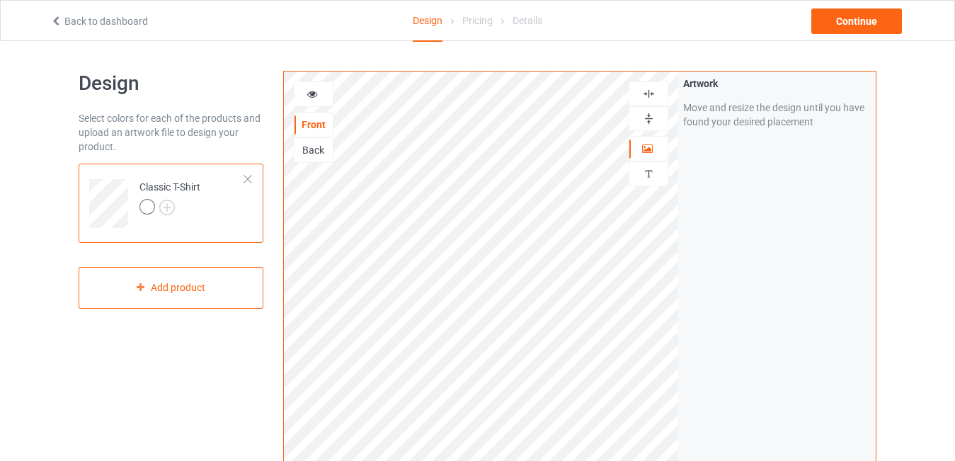
click at [647, 122] on img at bounding box center [648, 118] width 13 height 13
click at [650, 96] on img at bounding box center [648, 93] width 13 height 13
click at [648, 118] on img at bounding box center [648, 118] width 13 height 13
click at [651, 91] on img at bounding box center [648, 93] width 13 height 13
click at [649, 115] on img at bounding box center [648, 118] width 13 height 13
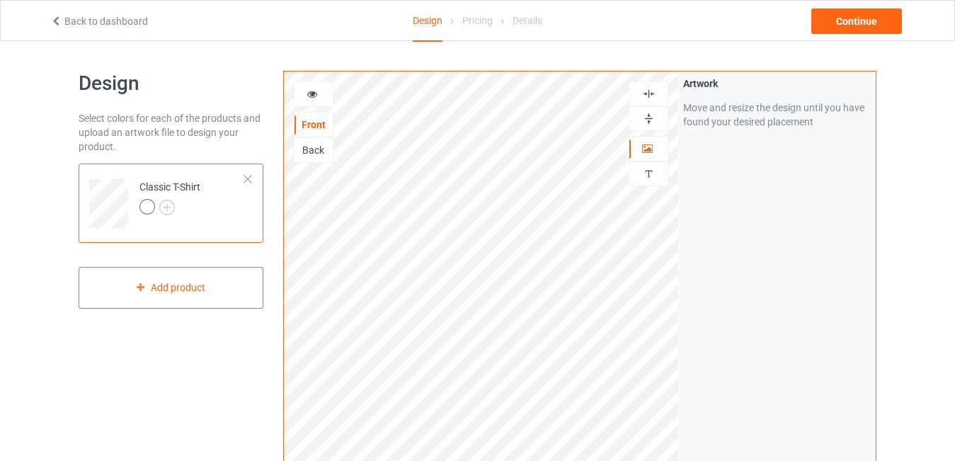
click at [314, 95] on icon at bounding box center [313, 92] width 12 height 10
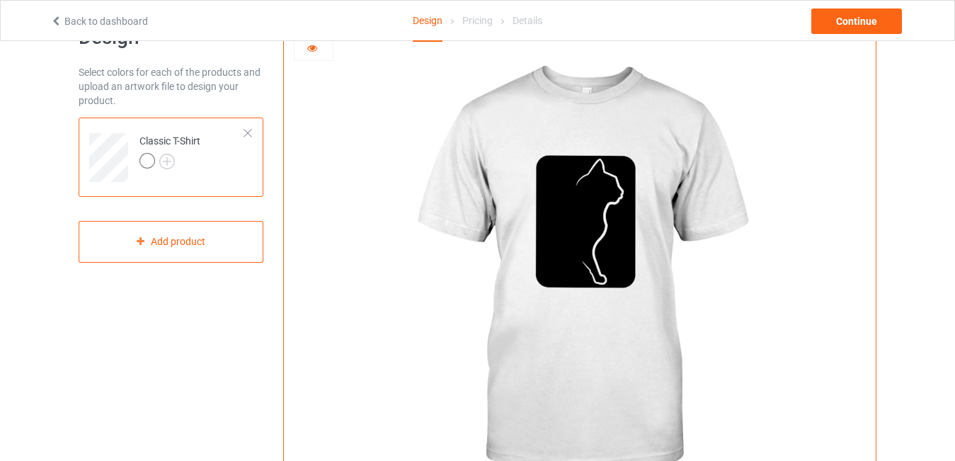
scroll to position [49, 0]
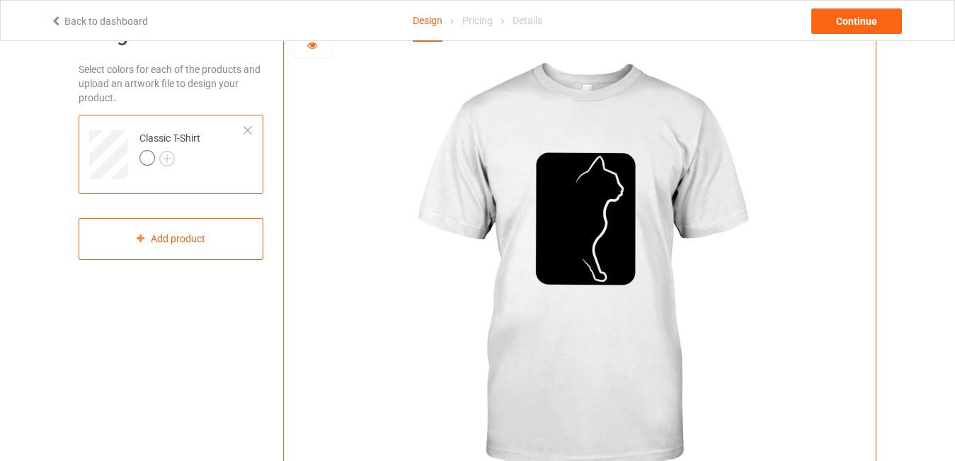
click at [249, 130] on div at bounding box center [248, 130] width 10 height 10
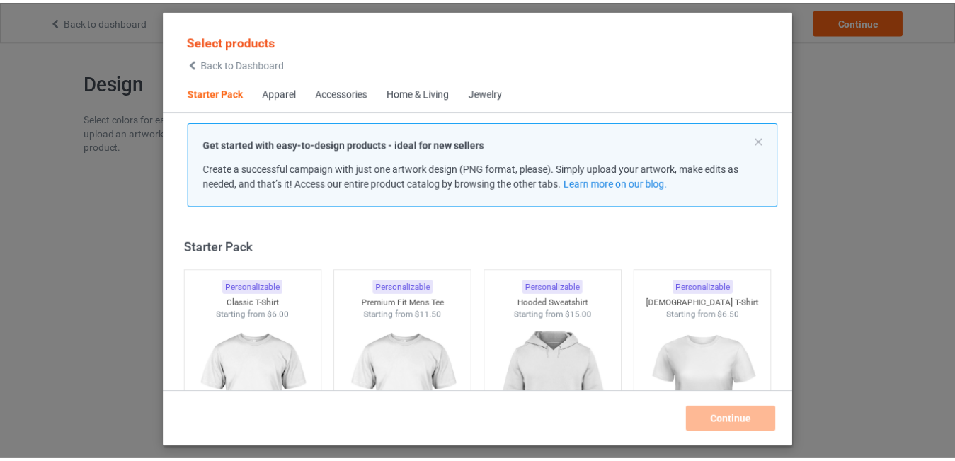
scroll to position [18, 0]
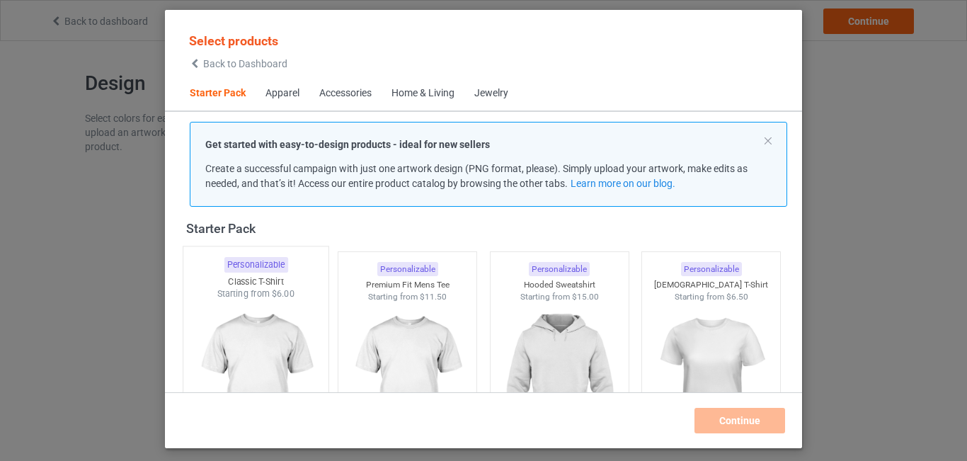
click at [263, 320] on img at bounding box center [255, 383] width 133 height 166
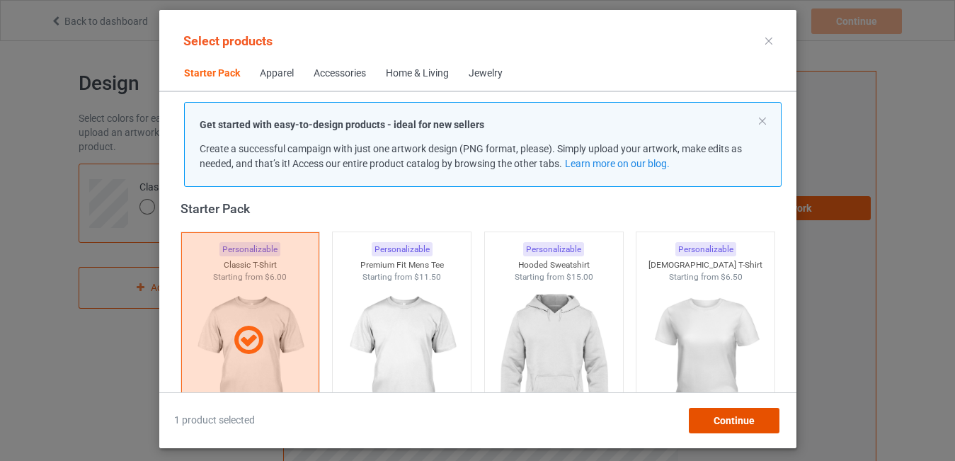
click at [731, 423] on span "Continue" at bounding box center [733, 420] width 41 height 11
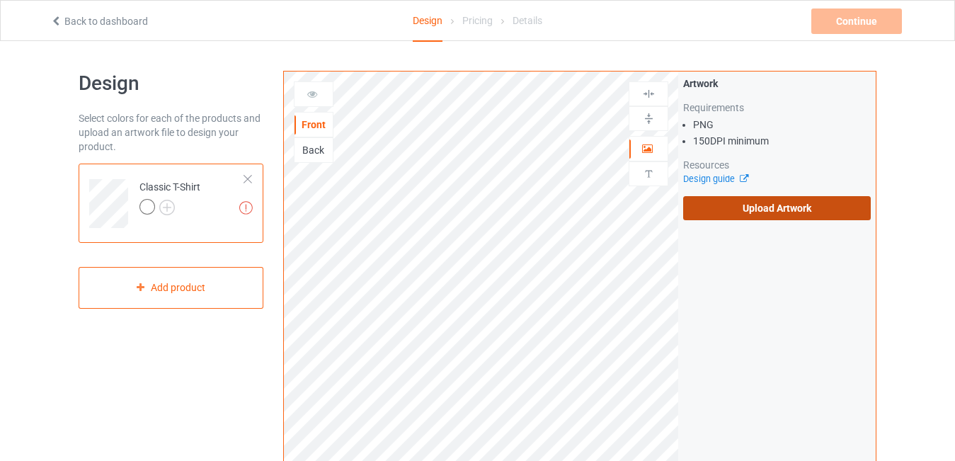
click at [758, 212] on label "Upload Artwork" at bounding box center [777, 208] width 188 height 24
click at [0, 0] on input "Upload Artwork" at bounding box center [0, 0] width 0 height 0
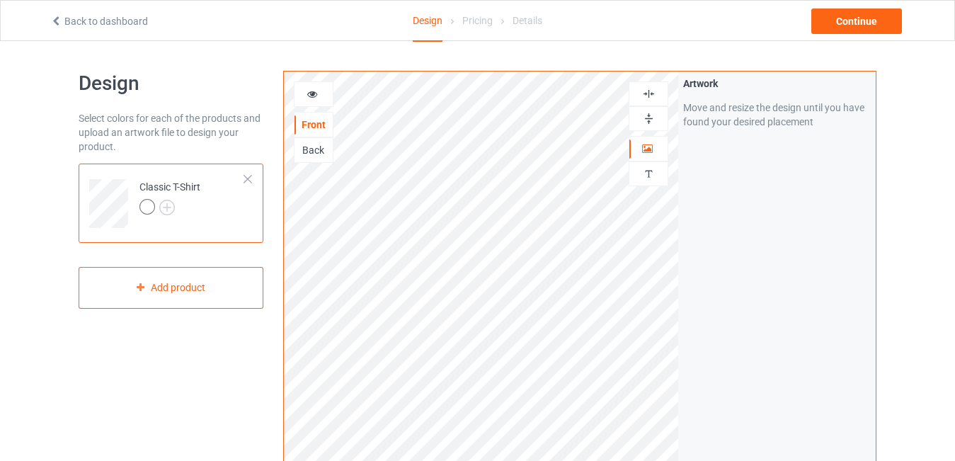
click at [649, 95] on img at bounding box center [648, 93] width 13 height 13
click at [651, 116] on img at bounding box center [648, 118] width 13 height 13
click at [320, 96] on div at bounding box center [314, 94] width 38 height 14
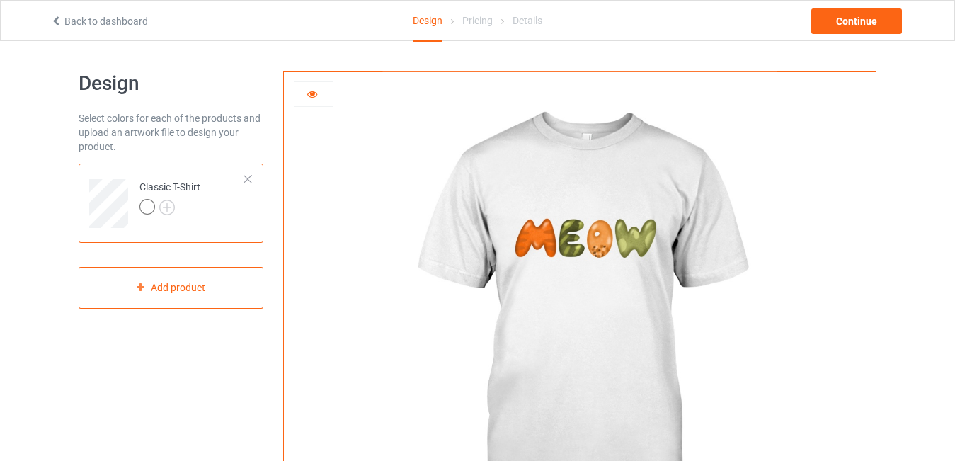
click at [594, 249] on img at bounding box center [579, 318] width 394 height 493
click at [312, 91] on icon at bounding box center [313, 92] width 12 height 10
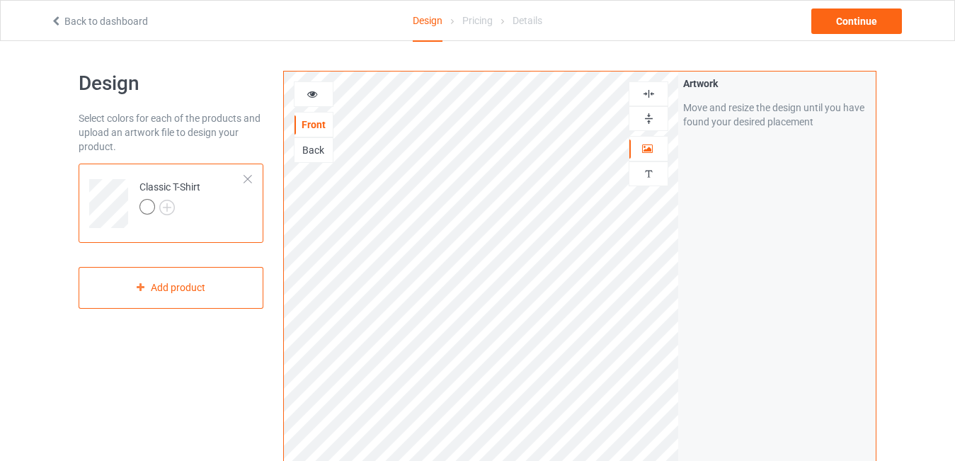
click at [646, 121] on img at bounding box center [648, 118] width 13 height 13
click at [648, 96] on img at bounding box center [648, 93] width 13 height 13
click at [658, 115] on div at bounding box center [649, 118] width 38 height 13
click at [646, 92] on img at bounding box center [648, 93] width 13 height 13
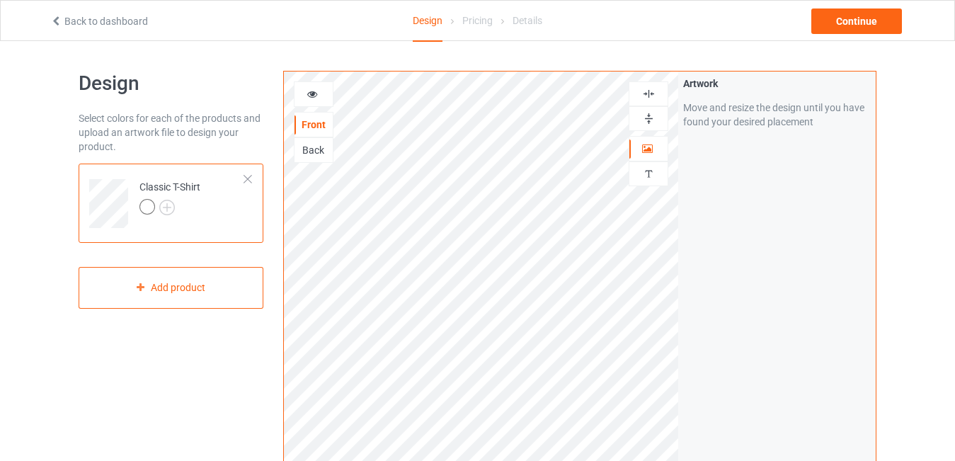
click at [311, 94] on icon at bounding box center [313, 92] width 12 height 10
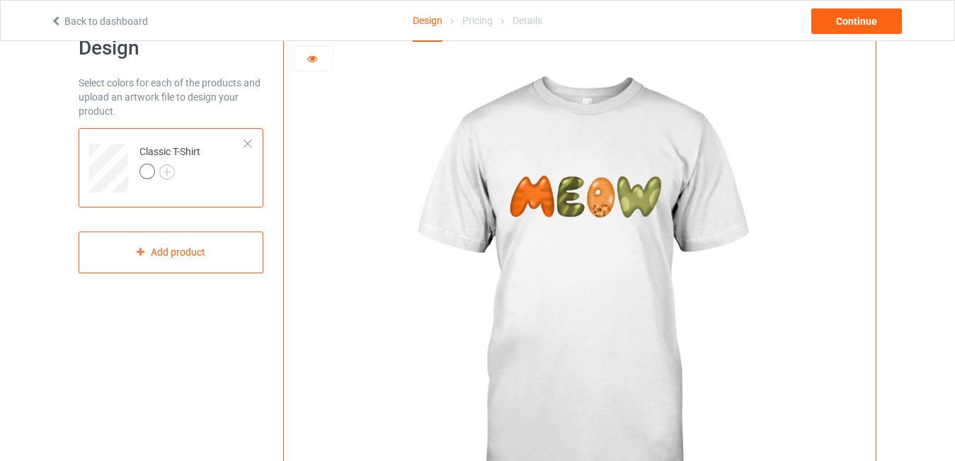
scroll to position [34, 0]
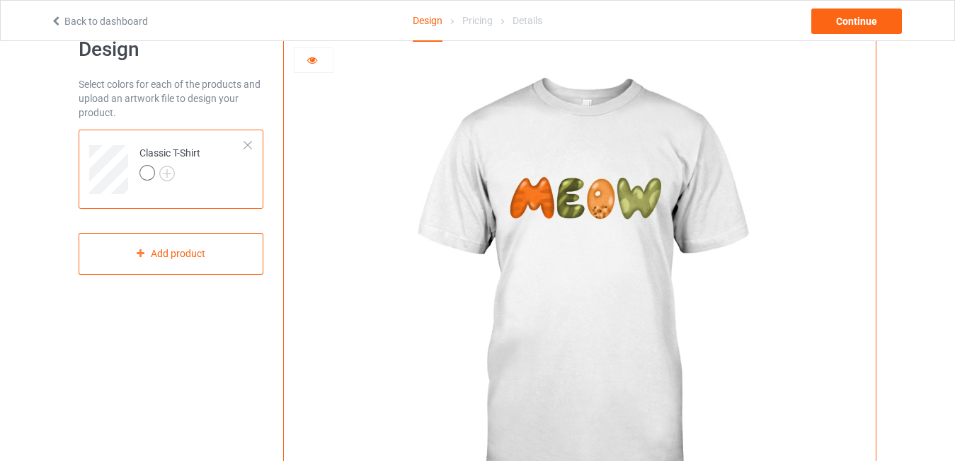
click at [148, 172] on div at bounding box center [148, 173] width 16 height 16
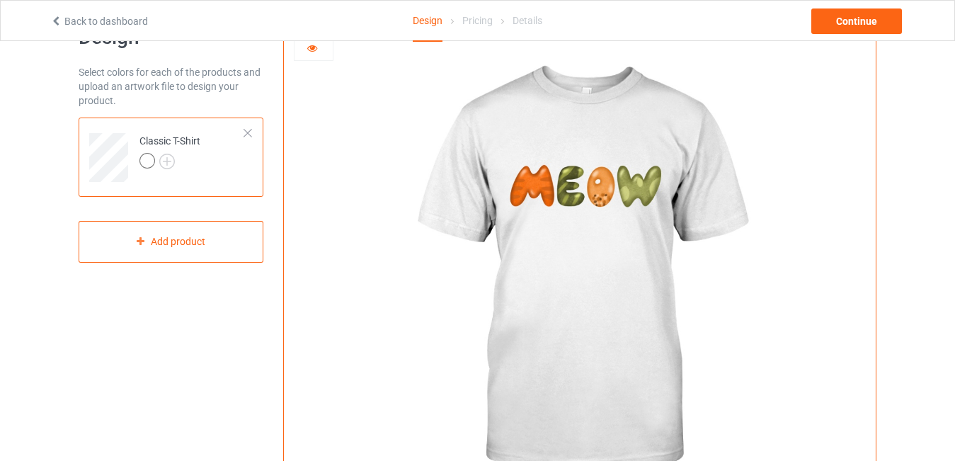
scroll to position [49, 0]
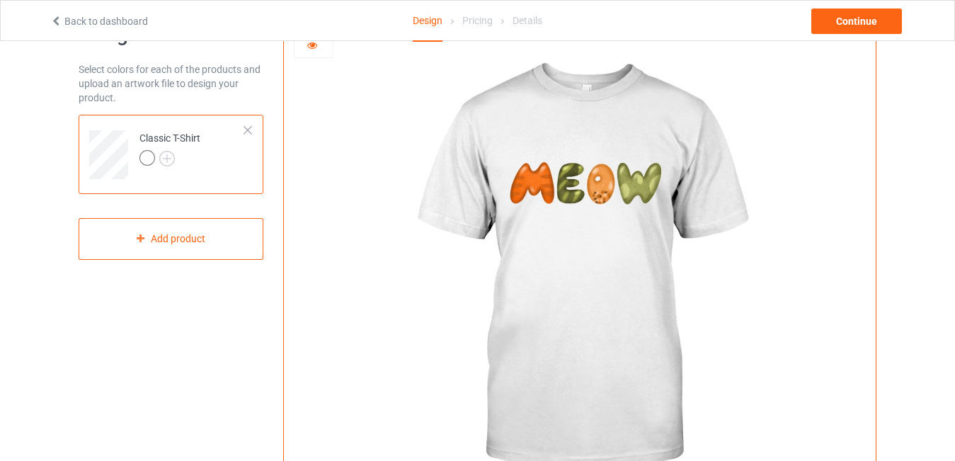
click at [310, 45] on icon at bounding box center [313, 43] width 12 height 10
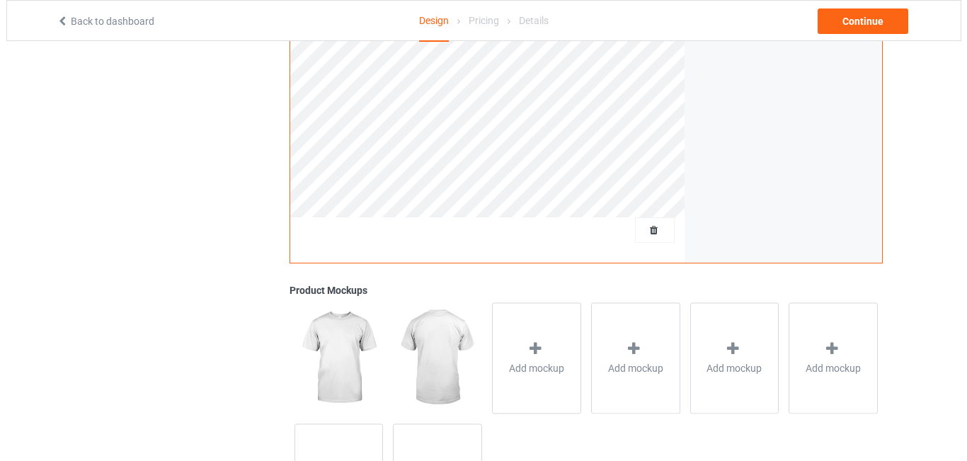
scroll to position [357, 0]
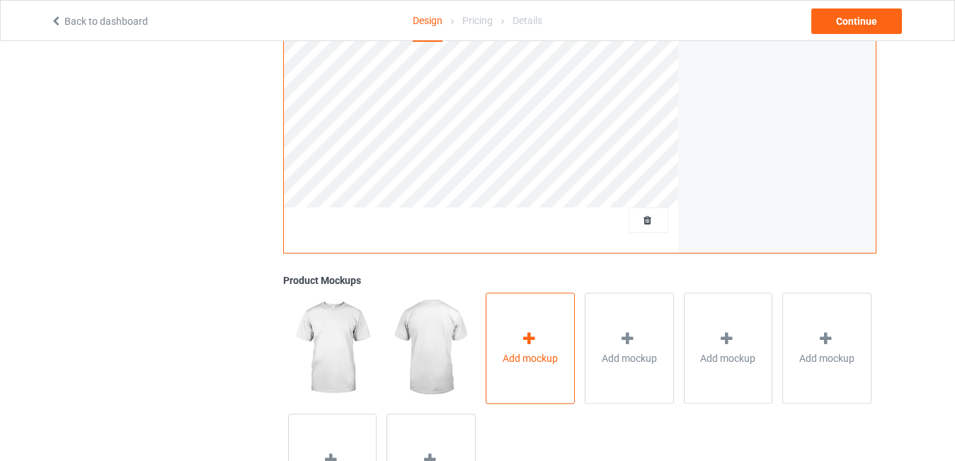
click at [491, 348] on div "Add mockup" at bounding box center [530, 347] width 89 height 111
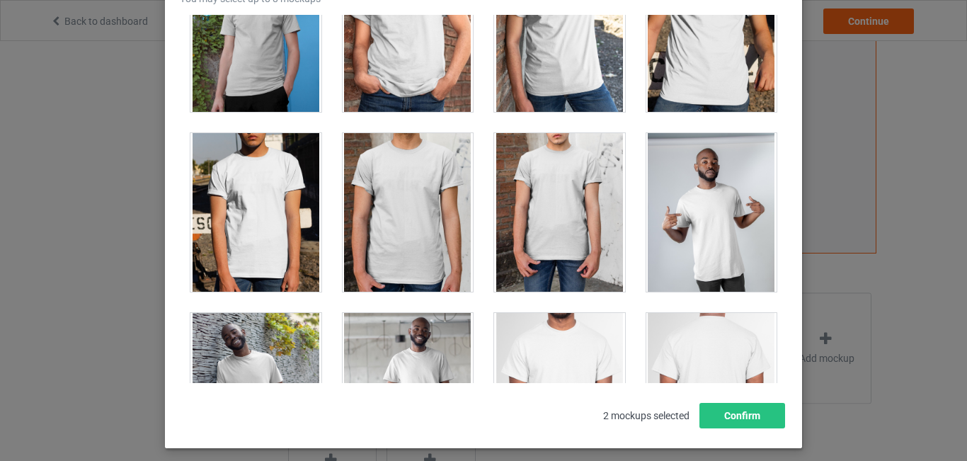
scroll to position [476, 0]
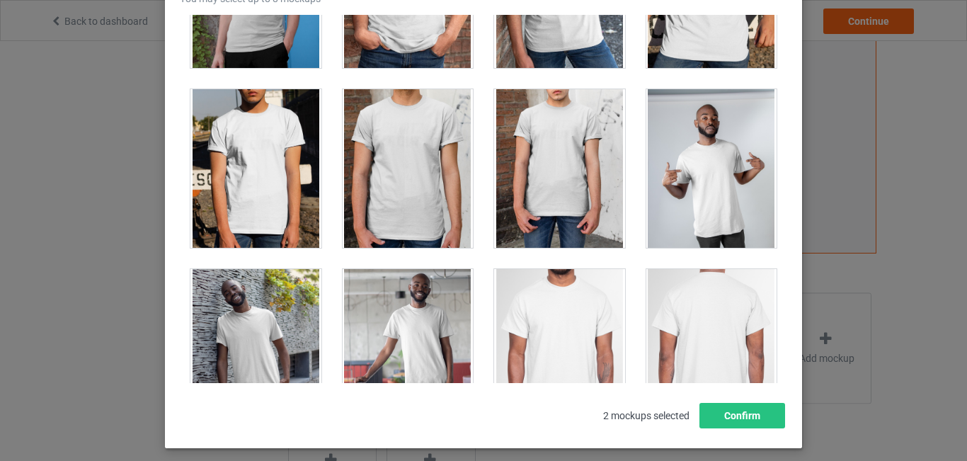
click at [695, 148] on div at bounding box center [712, 168] width 131 height 159
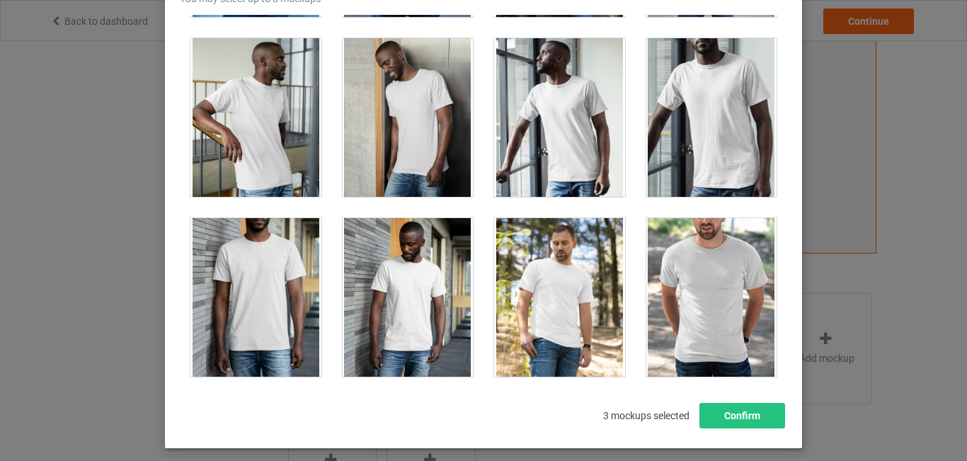
scroll to position [1469, 0]
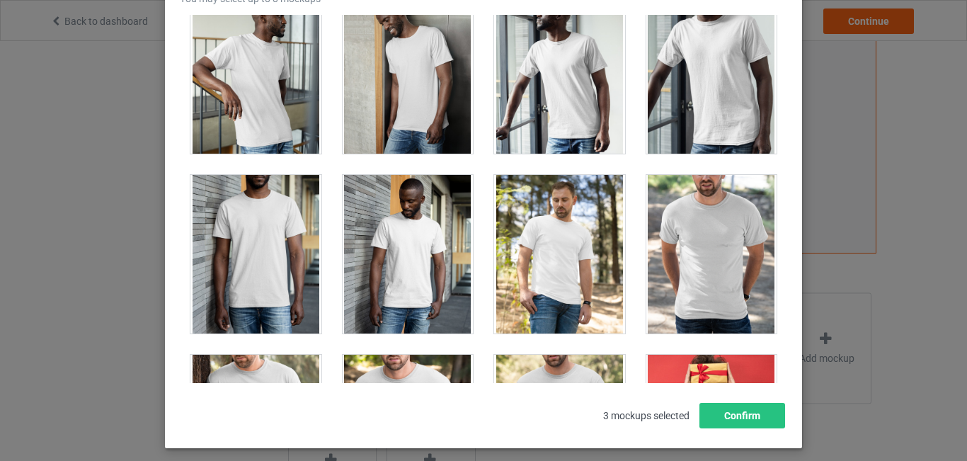
click at [706, 227] on div at bounding box center [712, 254] width 131 height 159
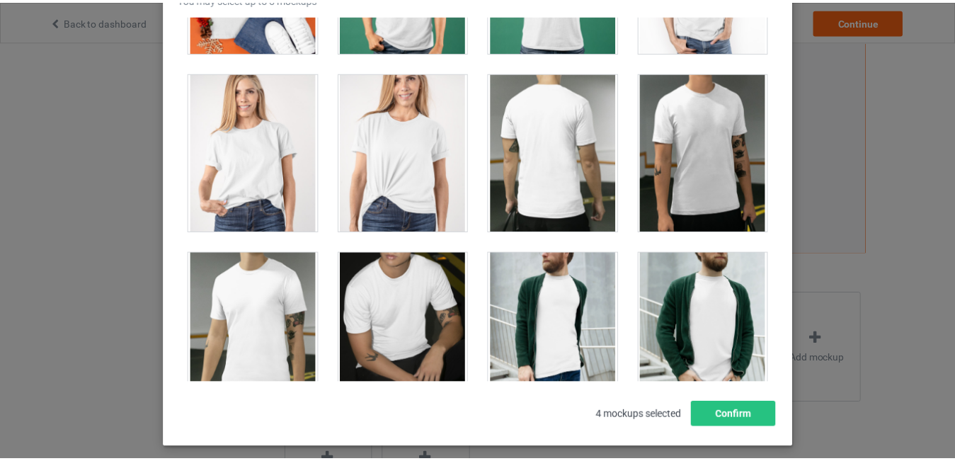
scroll to position [2334, 0]
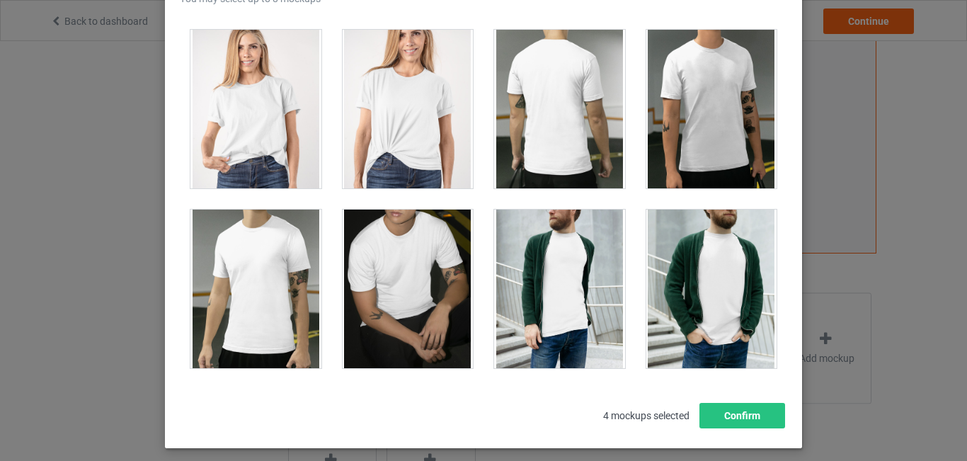
click at [390, 106] on div at bounding box center [408, 109] width 131 height 159
click at [740, 415] on button "Confirm" at bounding box center [743, 415] width 86 height 25
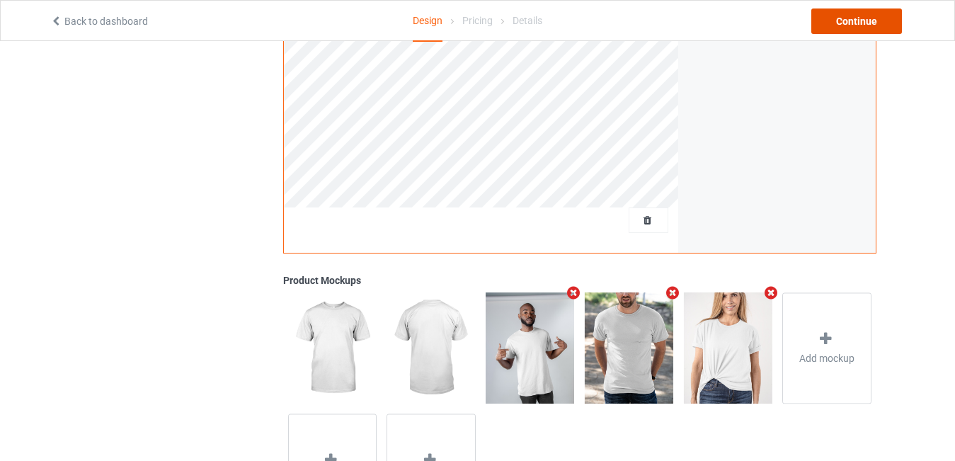
click at [863, 21] on div "Continue" at bounding box center [857, 20] width 91 height 25
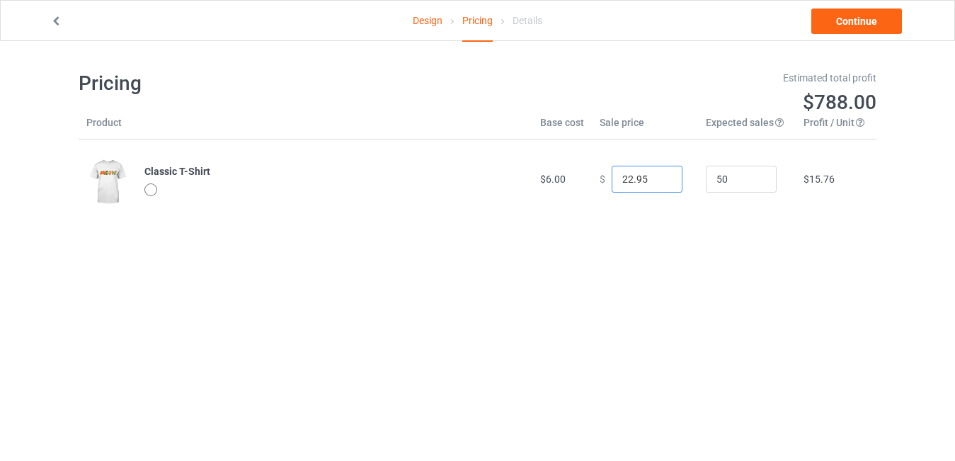
drag, startPoint x: 625, startPoint y: 176, endPoint x: 614, endPoint y: 176, distance: 11.3
click at [614, 176] on input "22.95" at bounding box center [647, 179] width 71 height 27
type input "19.95"
click at [847, 21] on link "Continue" at bounding box center [857, 20] width 91 height 25
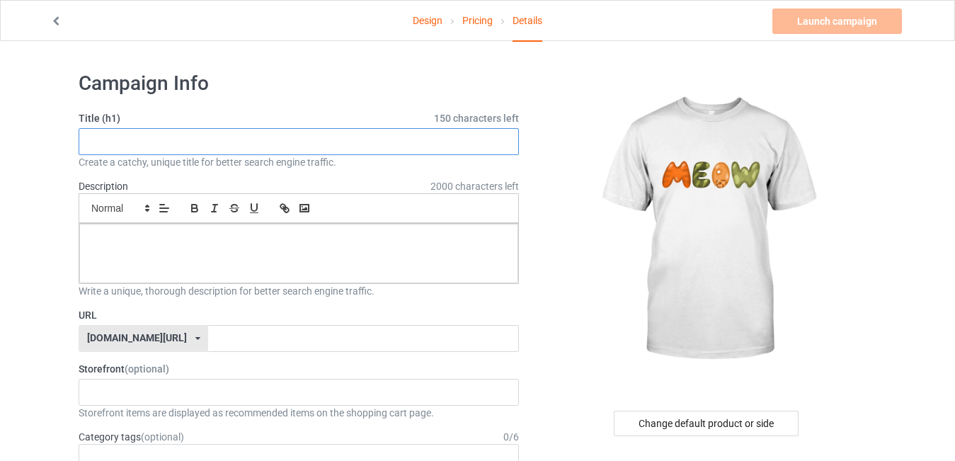
click at [194, 137] on input "text" at bounding box center [299, 141] width 440 height 27
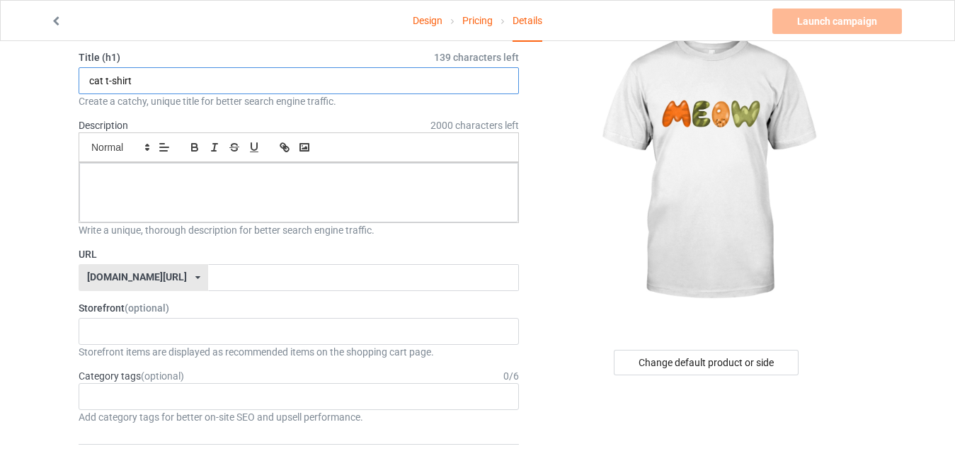
scroll to position [103, 0]
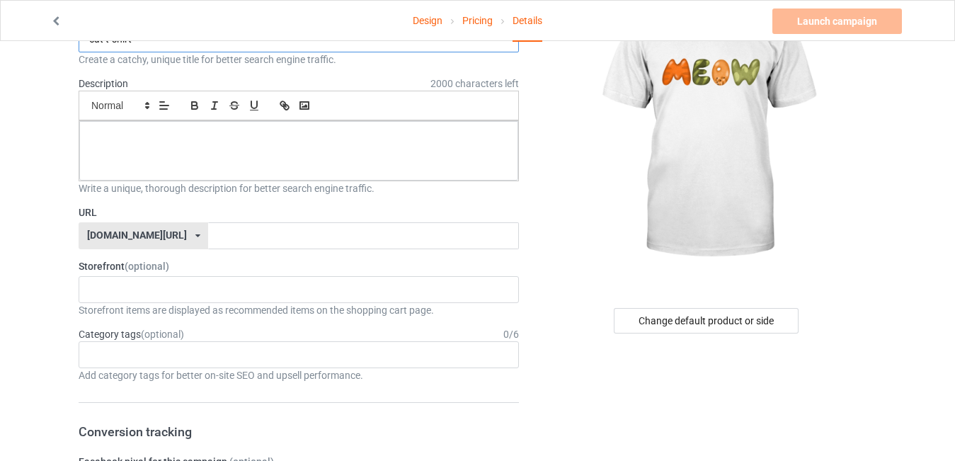
type input "cat t-shirt"
click at [208, 239] on input "text" at bounding box center [363, 235] width 310 height 27
type input "c"
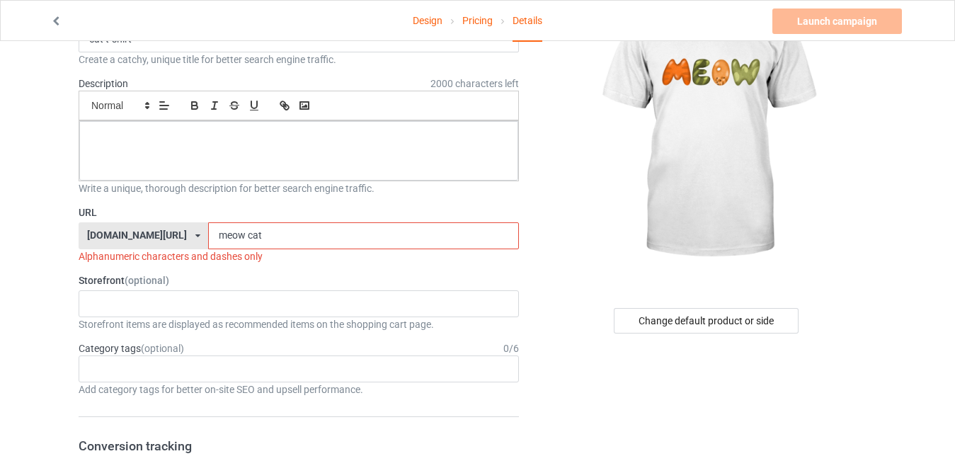
click at [209, 234] on input "meow cat" at bounding box center [363, 235] width 310 height 27
click at [230, 233] on input "meowcat" at bounding box center [363, 235] width 310 height 27
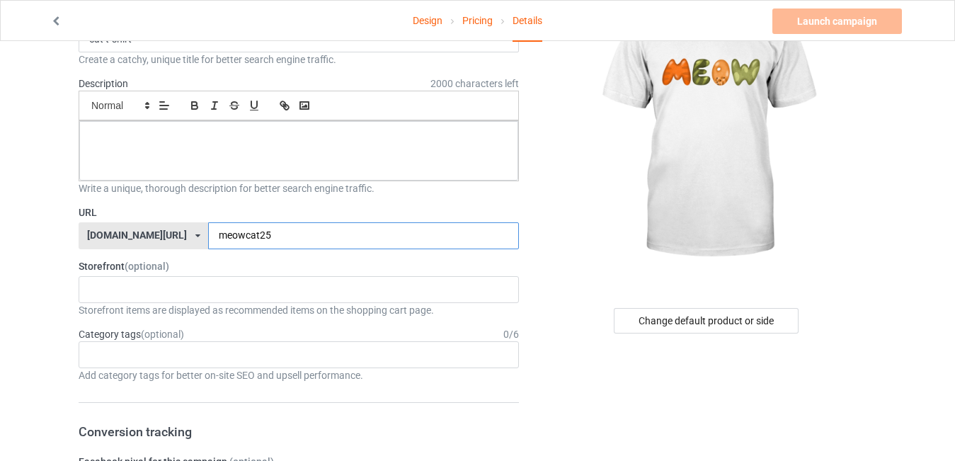
click at [217, 236] on input "meowcat25" at bounding box center [363, 235] width 310 height 27
click at [266, 226] on input "meowcats25" at bounding box center [363, 235] width 310 height 27
type input "meowcats25"
click at [194, 355] on div "Age > [DEMOGRAPHIC_DATA] > 1 Age > [DEMOGRAPHIC_DATA] Months > 1 Month Age > [D…" at bounding box center [299, 354] width 440 height 27
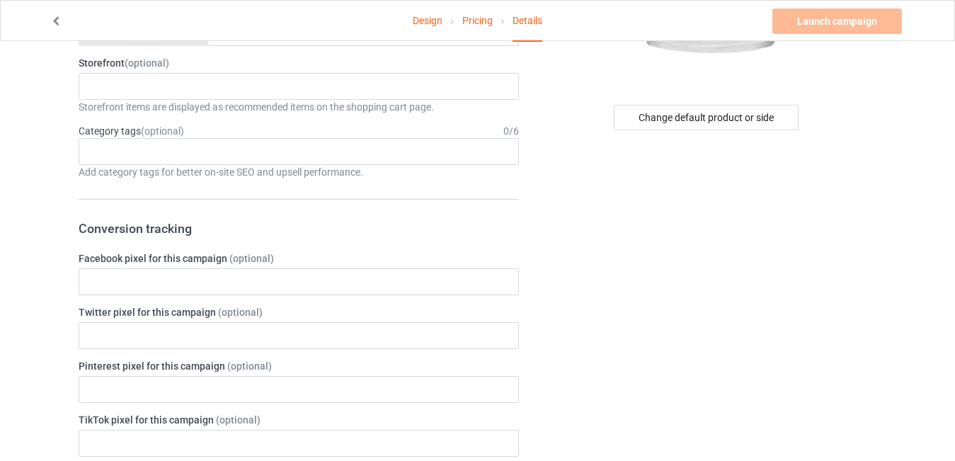
scroll to position [316, 0]
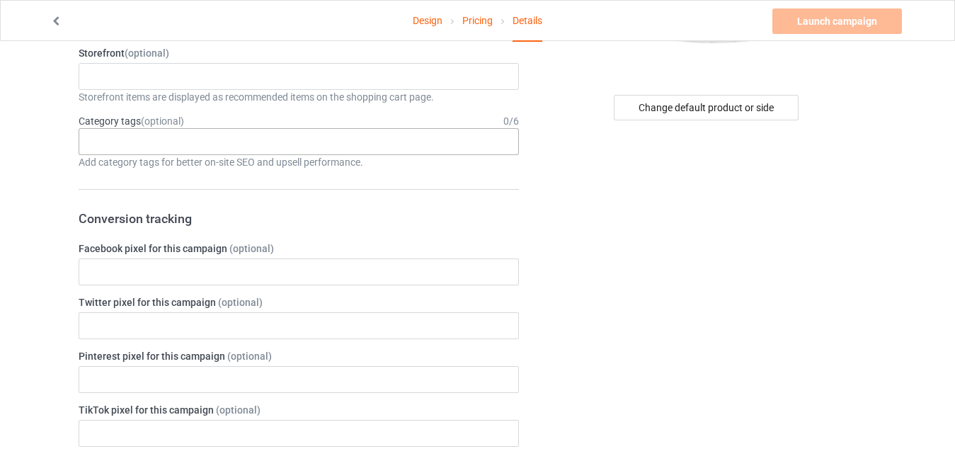
click at [455, 132] on div "Age > [DEMOGRAPHIC_DATA] > 1 Age > [DEMOGRAPHIC_DATA] Months > 1 Month Age > [D…" at bounding box center [299, 141] width 440 height 27
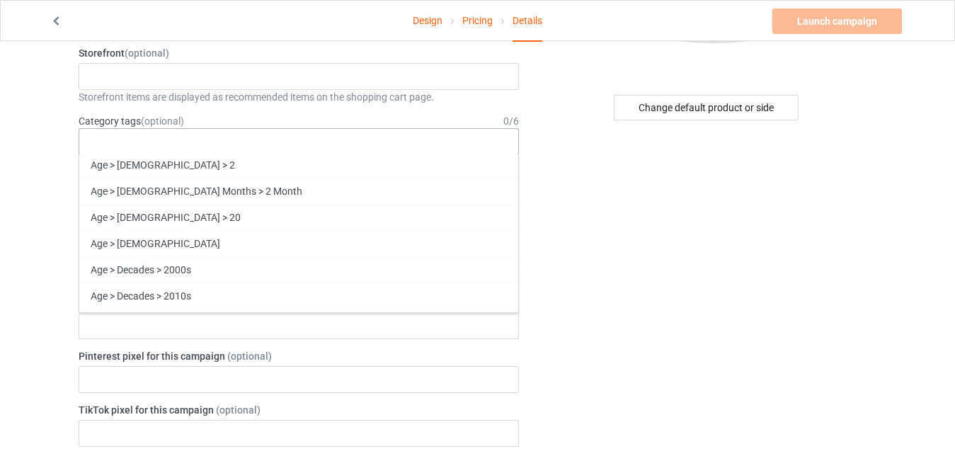
scroll to position [765, 0]
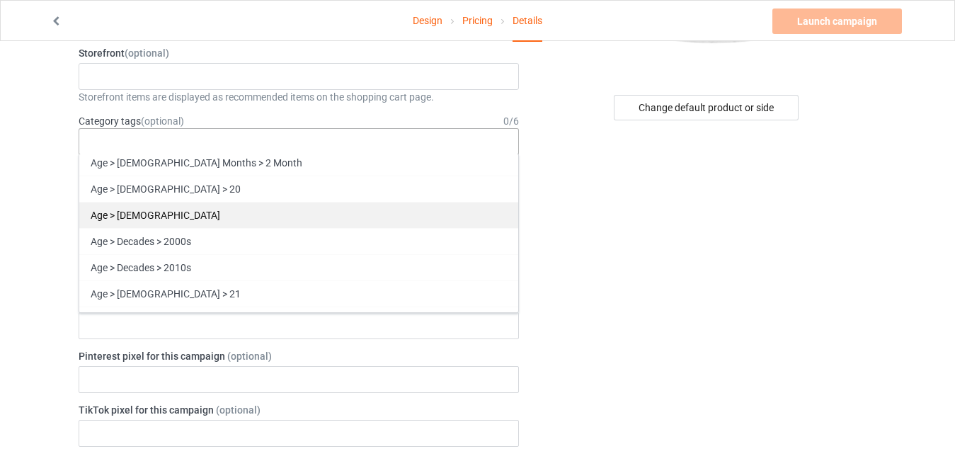
click at [168, 217] on div "Age > [DEMOGRAPHIC_DATA]" at bounding box center [298, 215] width 439 height 26
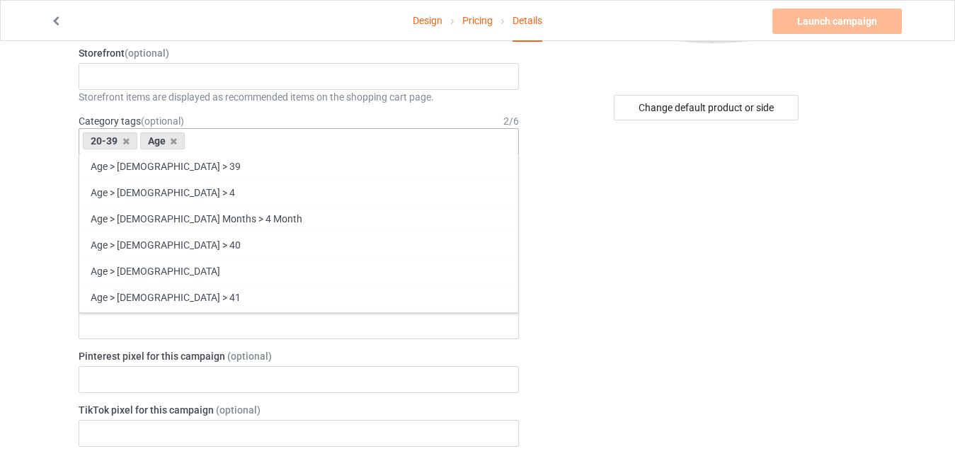
scroll to position [1445, 0]
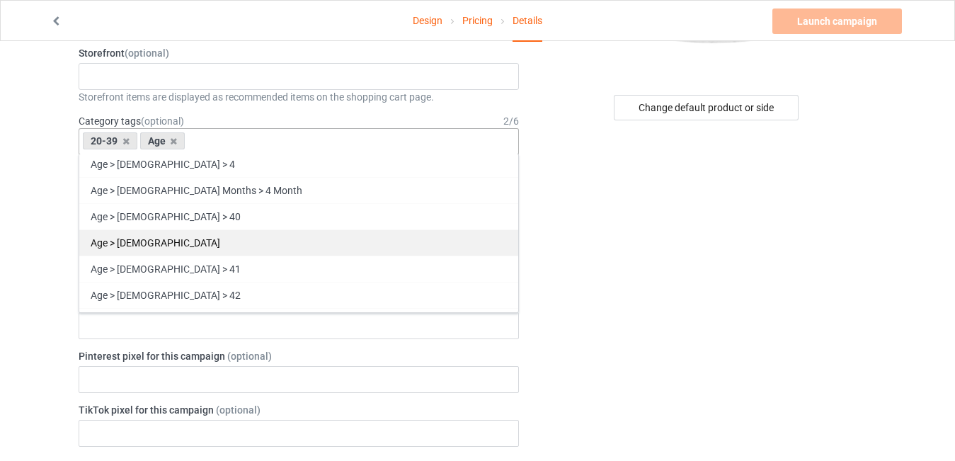
click at [162, 239] on div "Age > [DEMOGRAPHIC_DATA]" at bounding box center [298, 242] width 439 height 26
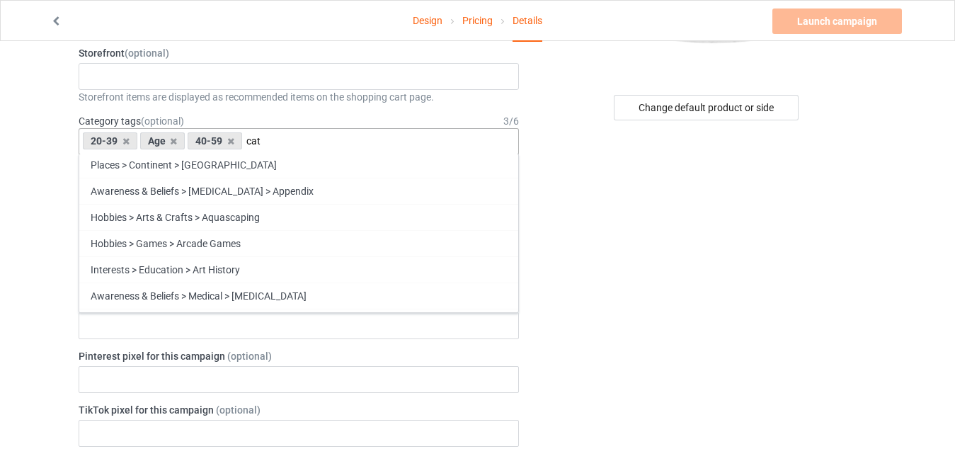
scroll to position [0, 0]
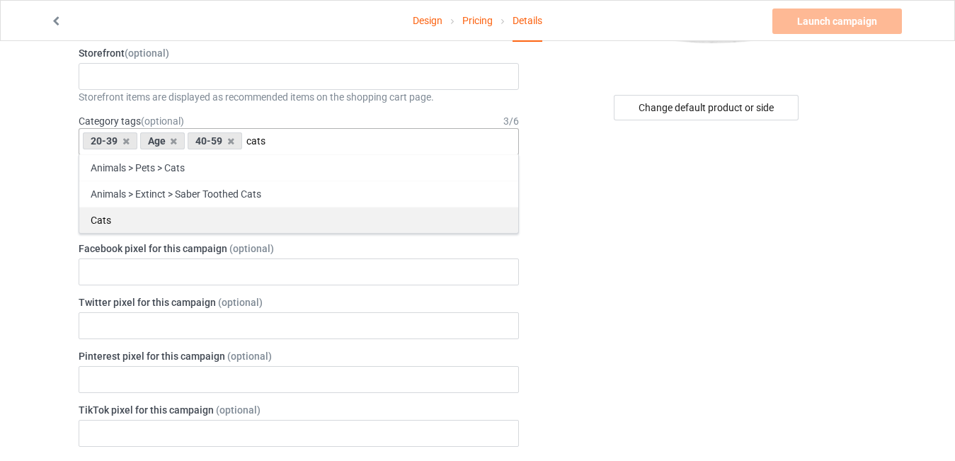
type input "cats"
click at [200, 222] on div "Cats" at bounding box center [298, 220] width 439 height 26
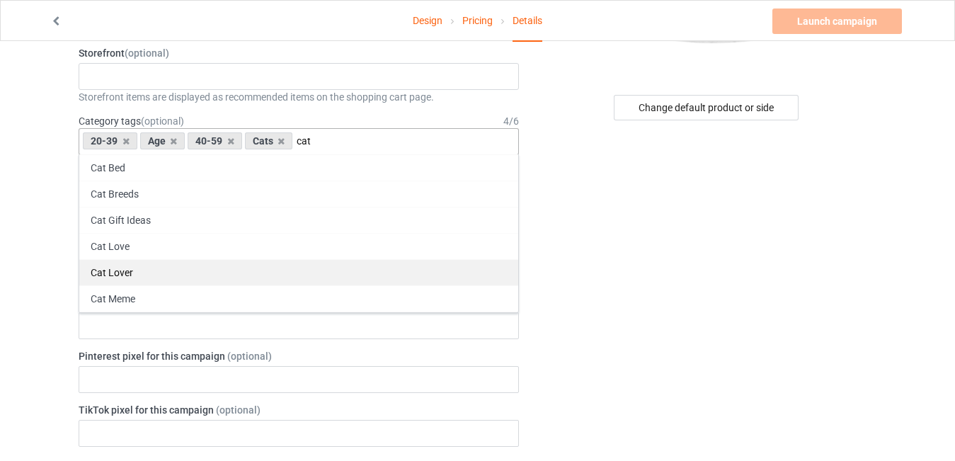
type input "cat"
click at [137, 270] on div "Cat Lover" at bounding box center [298, 272] width 439 height 26
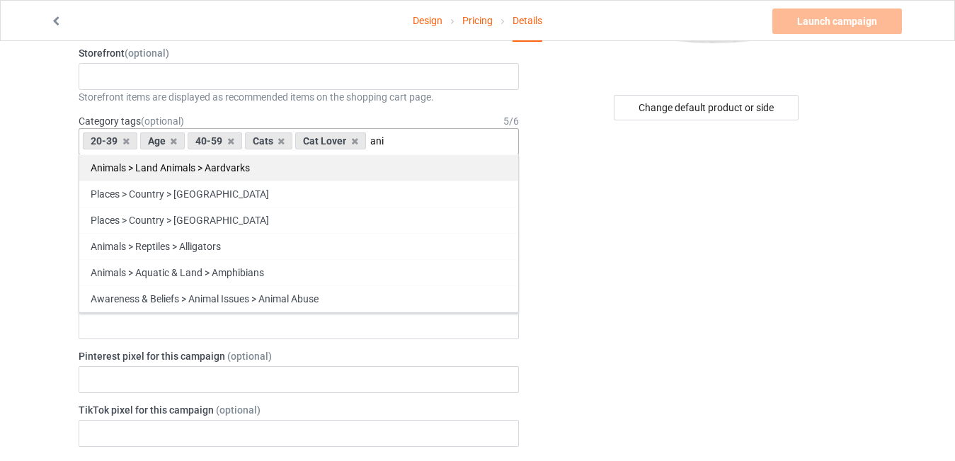
type input "ani"
click at [185, 164] on div "Animals > Land Animals > Aardvarks" at bounding box center [298, 167] width 439 height 26
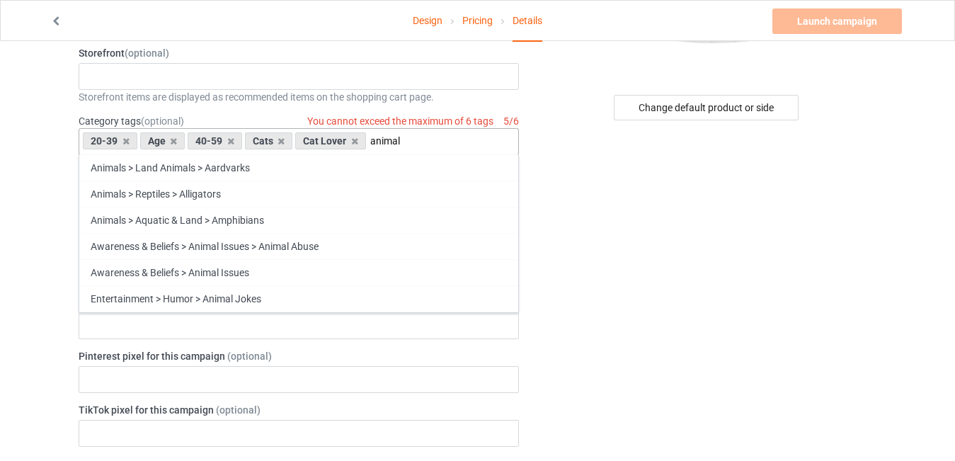
type input "animal"
click at [354, 144] on icon at bounding box center [354, 141] width 7 height 9
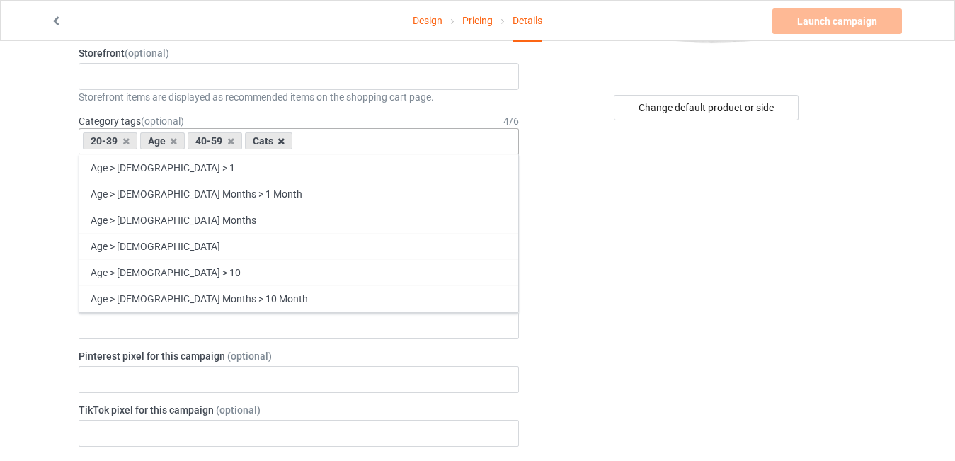
click at [280, 142] on icon at bounding box center [281, 141] width 7 height 9
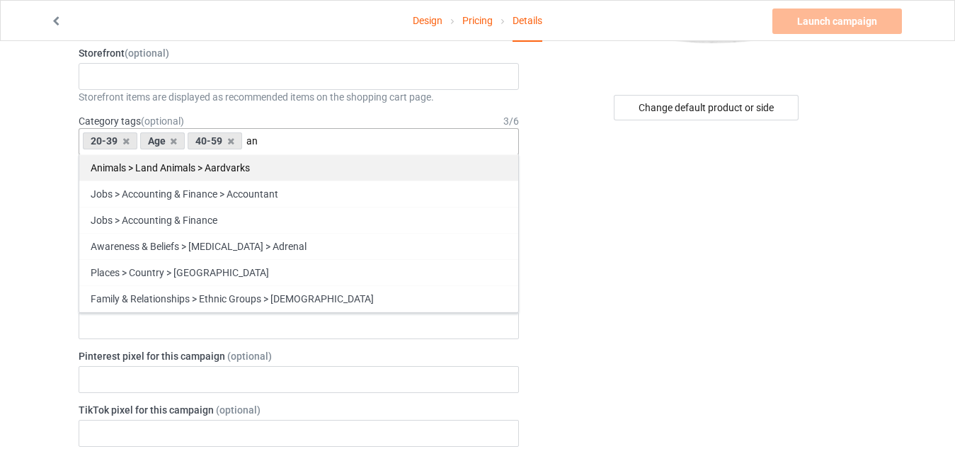
type input "an"
click at [192, 169] on div "Animals > Land Animals > Aardvarks" at bounding box center [298, 167] width 439 height 26
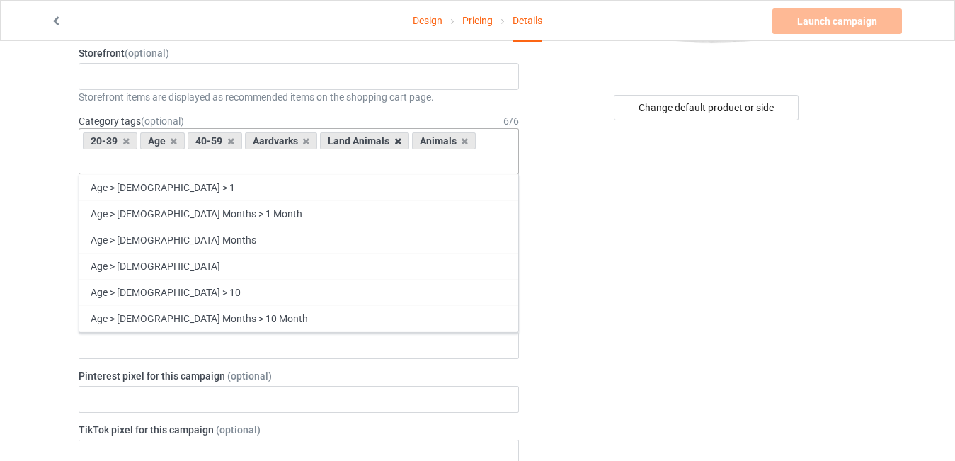
click at [399, 142] on icon at bounding box center [397, 141] width 7 height 9
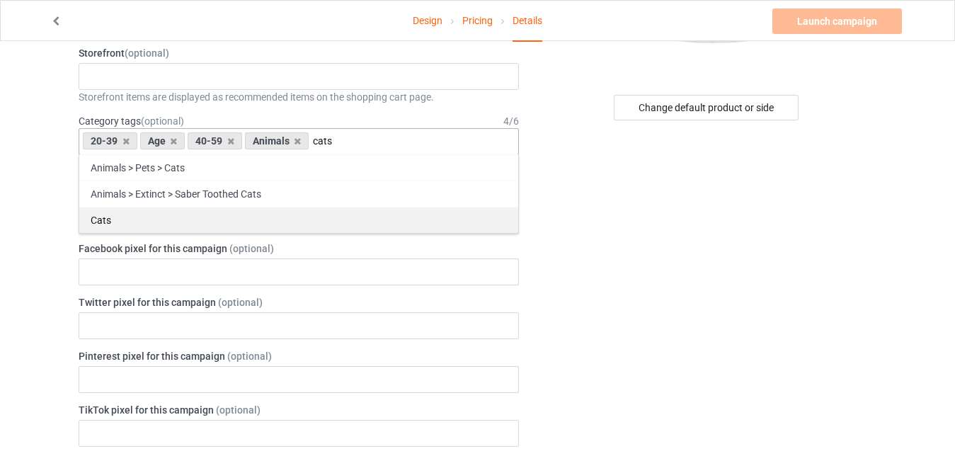
type input "cats"
click at [109, 218] on div "Cats" at bounding box center [298, 220] width 439 height 26
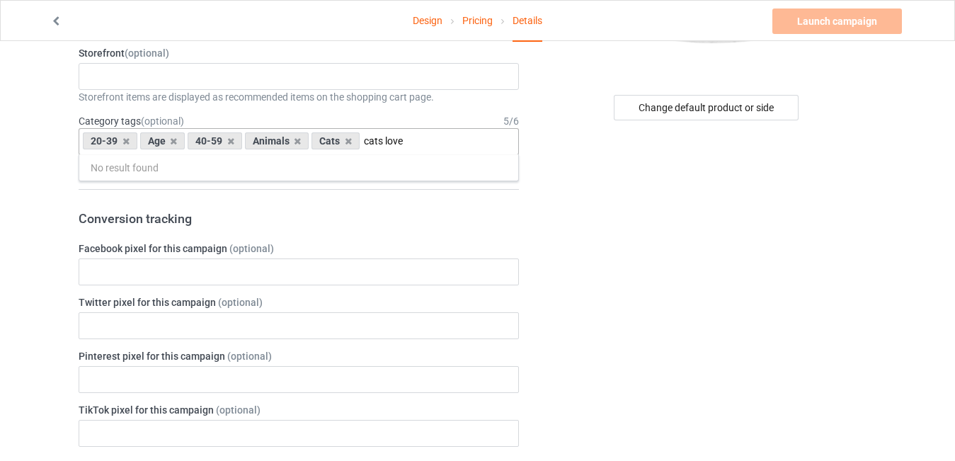
click at [381, 142] on input "cats love" at bounding box center [395, 141] width 62 height 12
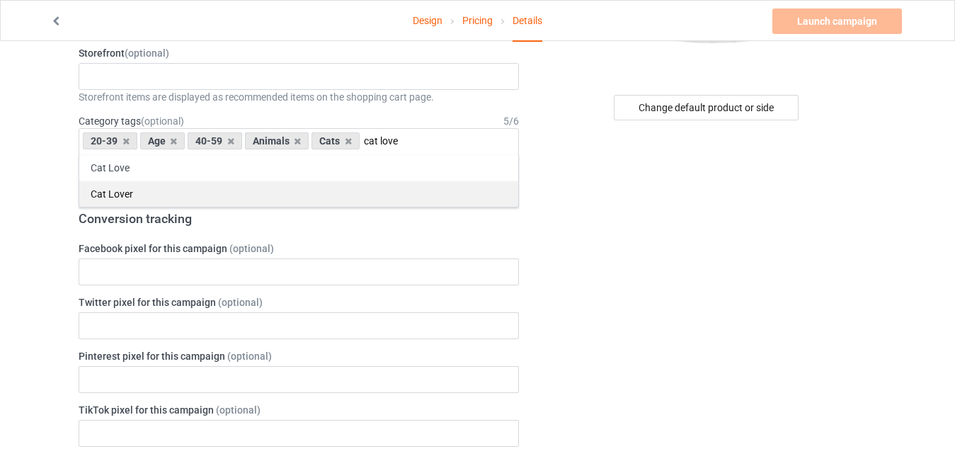
type input "cat love"
click at [143, 192] on div "Cat Lover" at bounding box center [298, 194] width 439 height 26
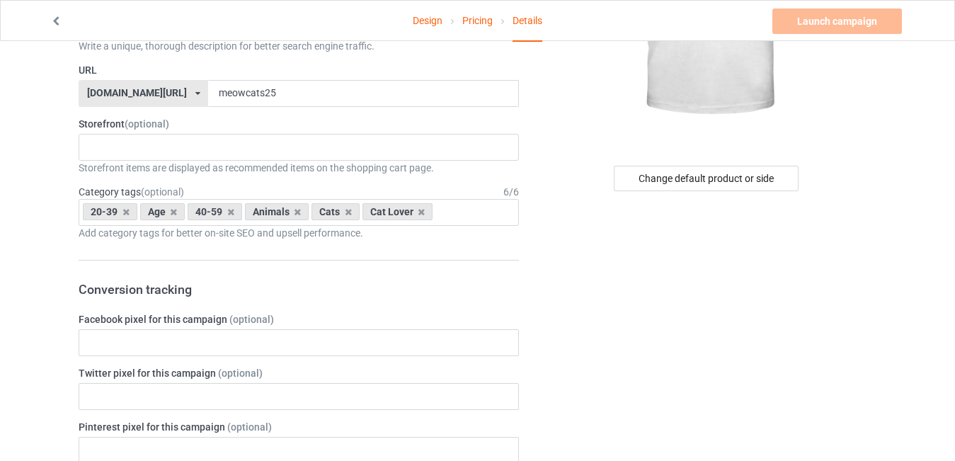
scroll to position [210, 0]
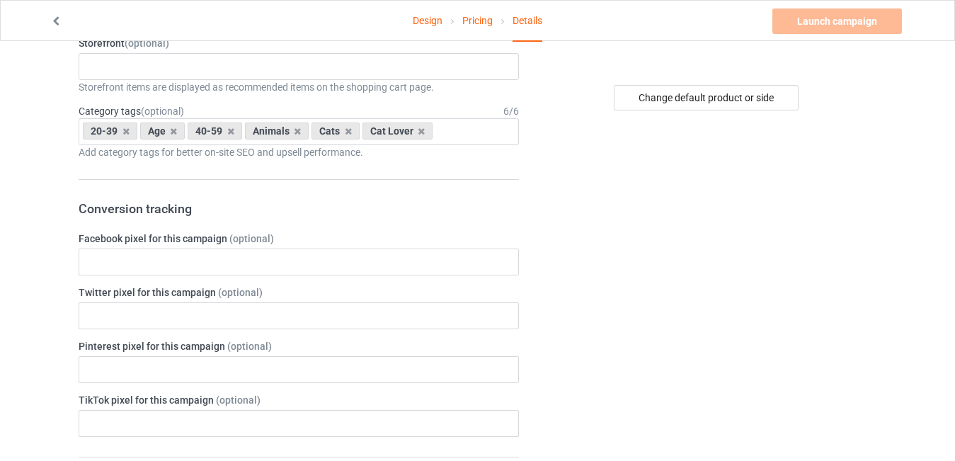
scroll to position [335, 0]
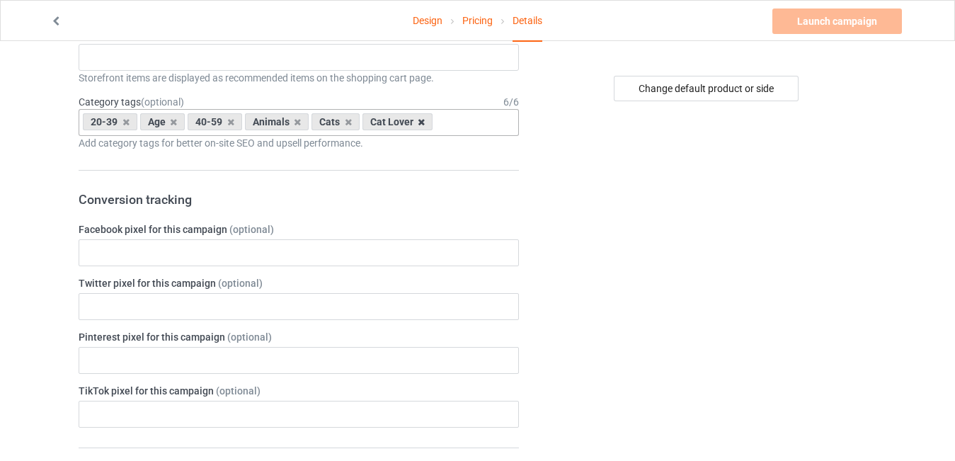
click at [422, 122] on icon at bounding box center [421, 122] width 7 height 9
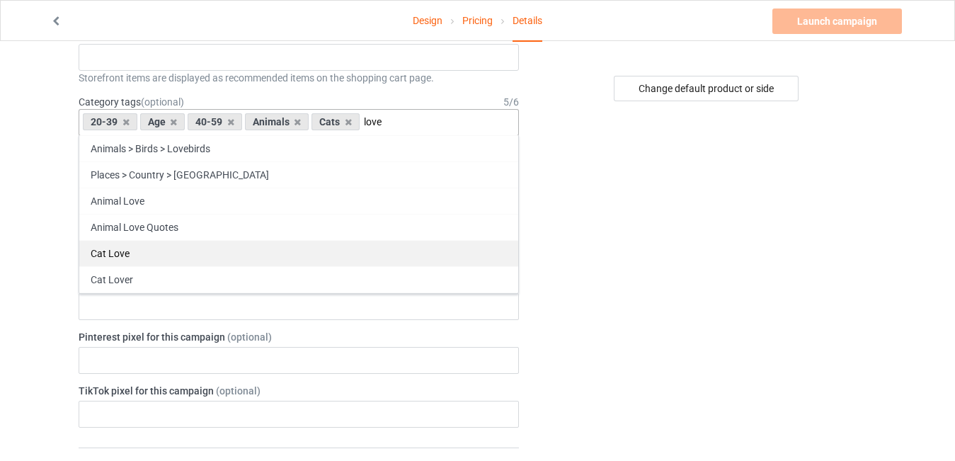
type input "love"
click at [151, 253] on div "Cat Love" at bounding box center [298, 253] width 439 height 26
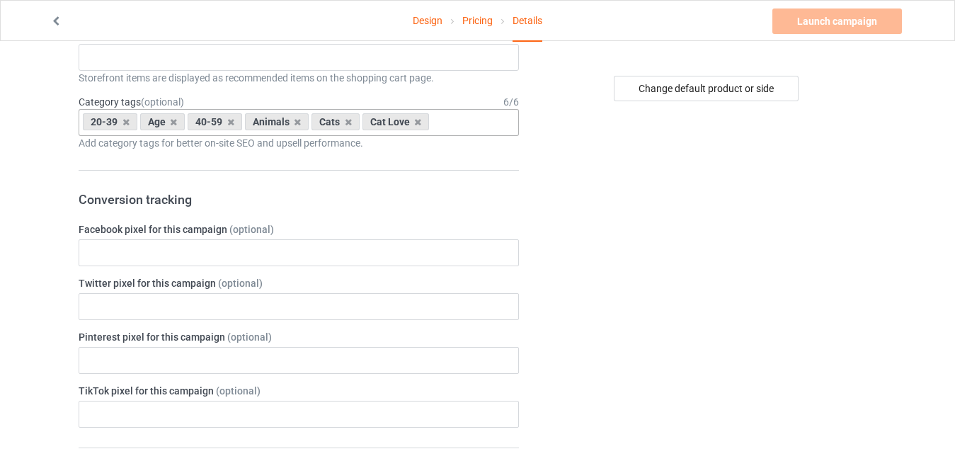
click at [540, 220] on div "Change default product or side" at bounding box center [708, 440] width 358 height 1428
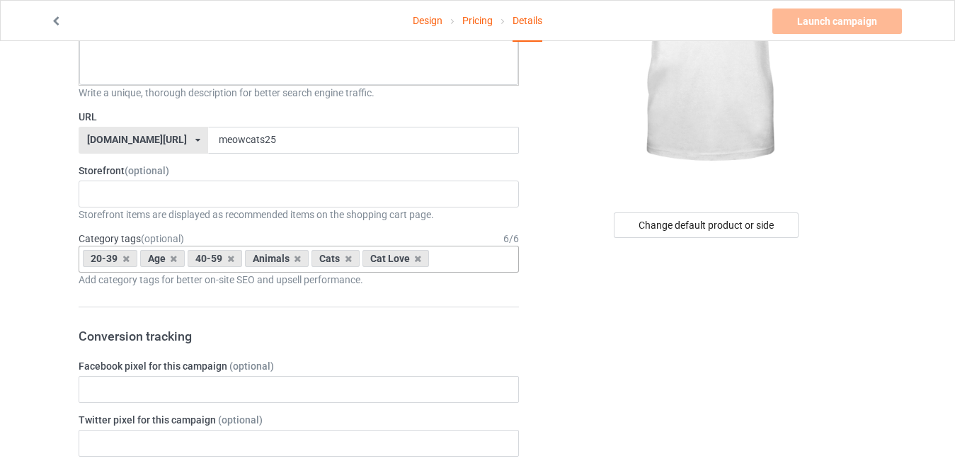
scroll to position [171, 0]
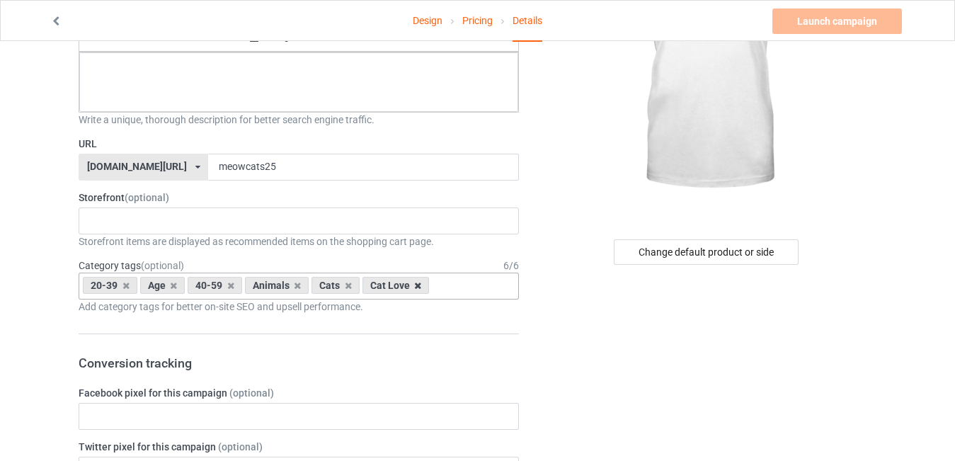
click at [415, 286] on icon at bounding box center [417, 285] width 7 height 9
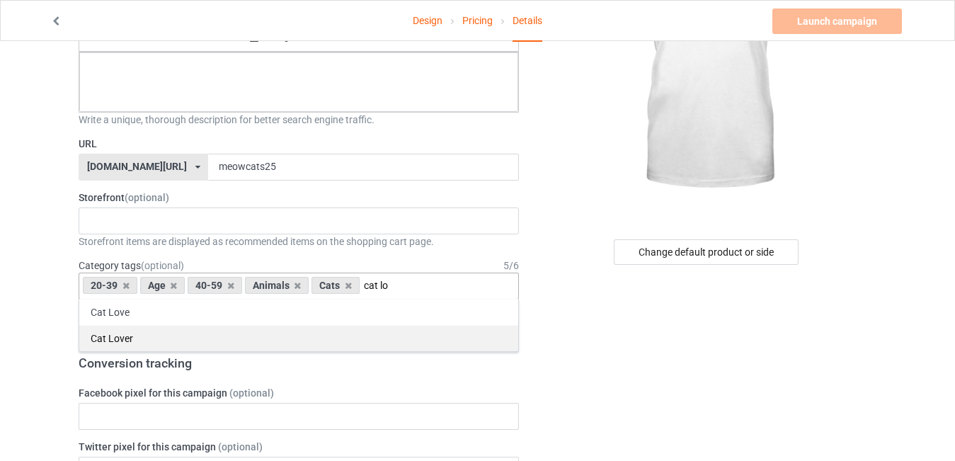
type input "cat lo"
click at [147, 337] on div "Cat Lover" at bounding box center [298, 338] width 439 height 26
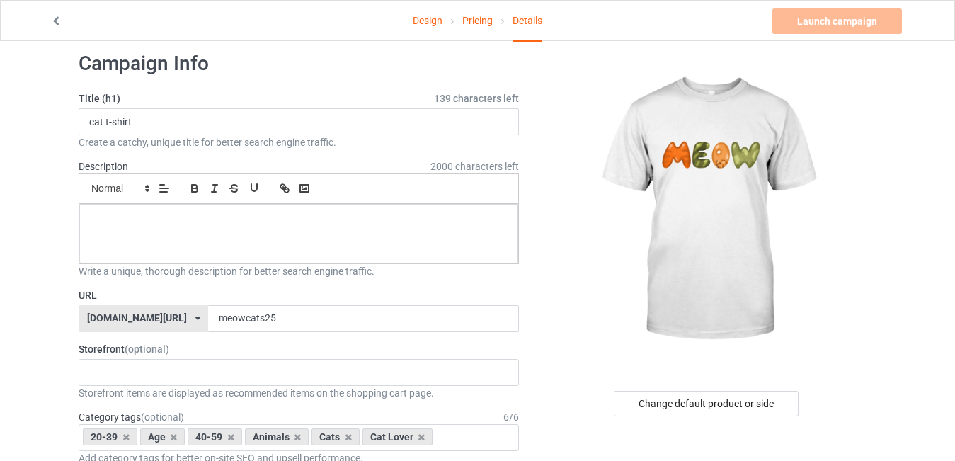
scroll to position [2, 0]
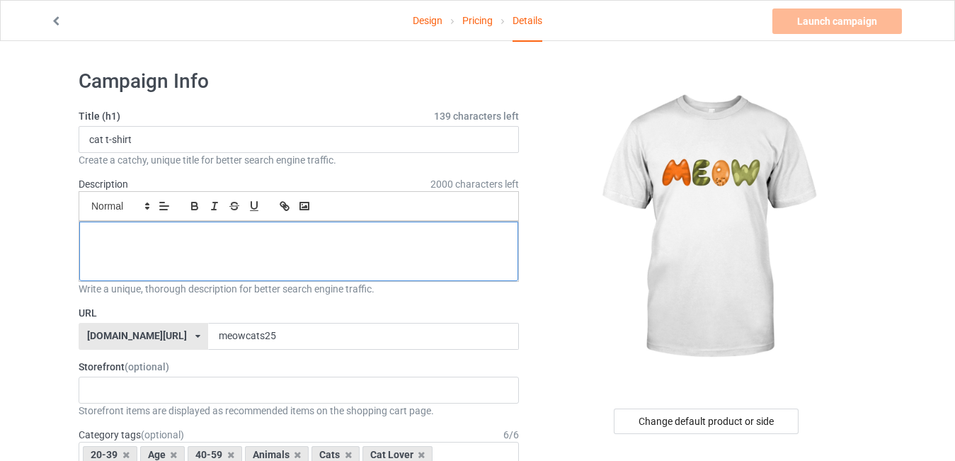
click at [290, 259] on div at bounding box center [298, 251] width 439 height 59
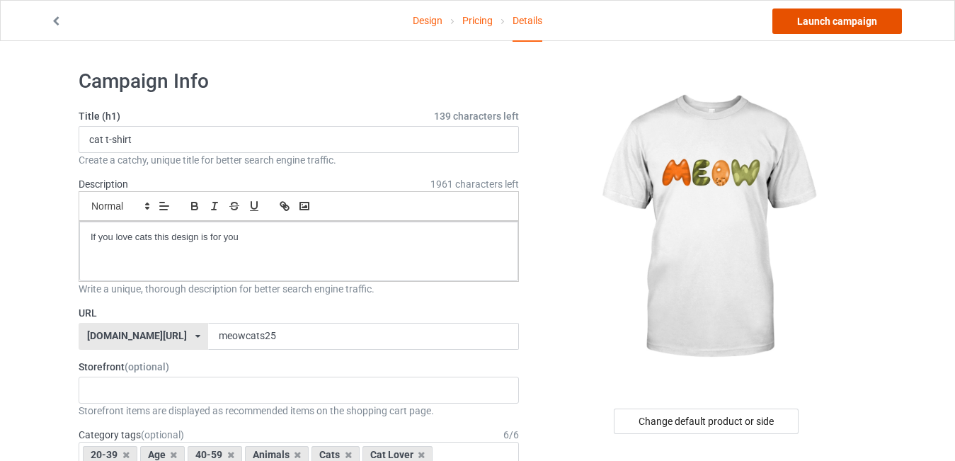
click at [840, 13] on link "Launch campaign" at bounding box center [838, 20] width 130 height 25
